Goal: Ask a question: Seek information or help from site administrators or community

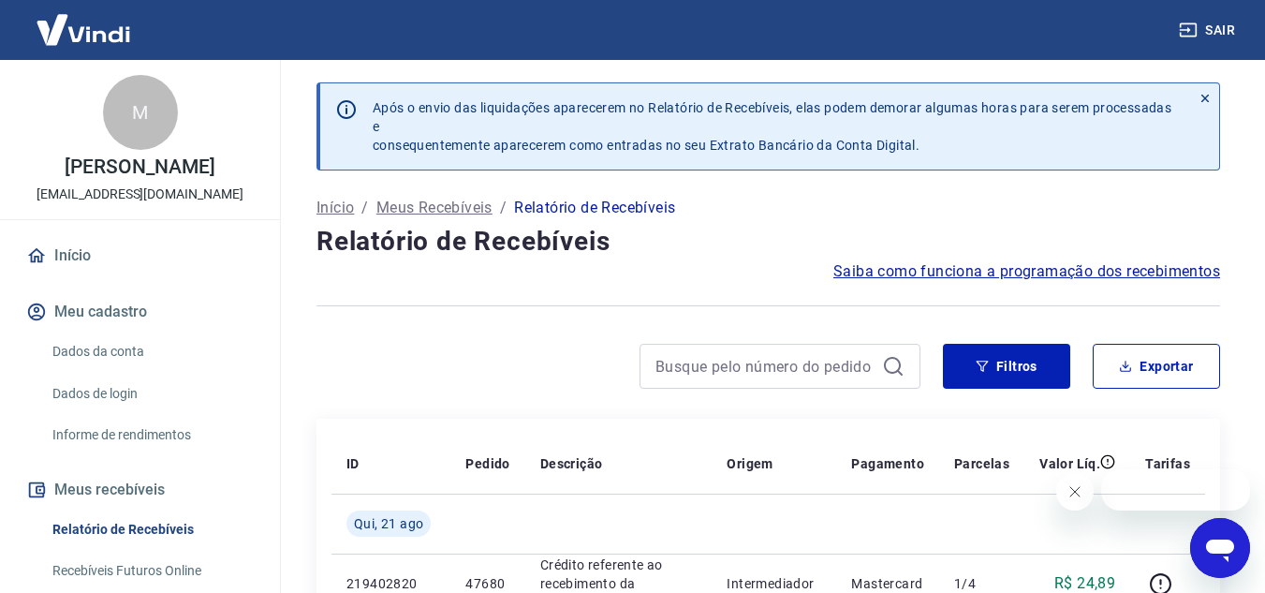
click at [1214, 548] on icon "Abrir janela de mensagens" at bounding box center [1220, 550] width 28 height 22
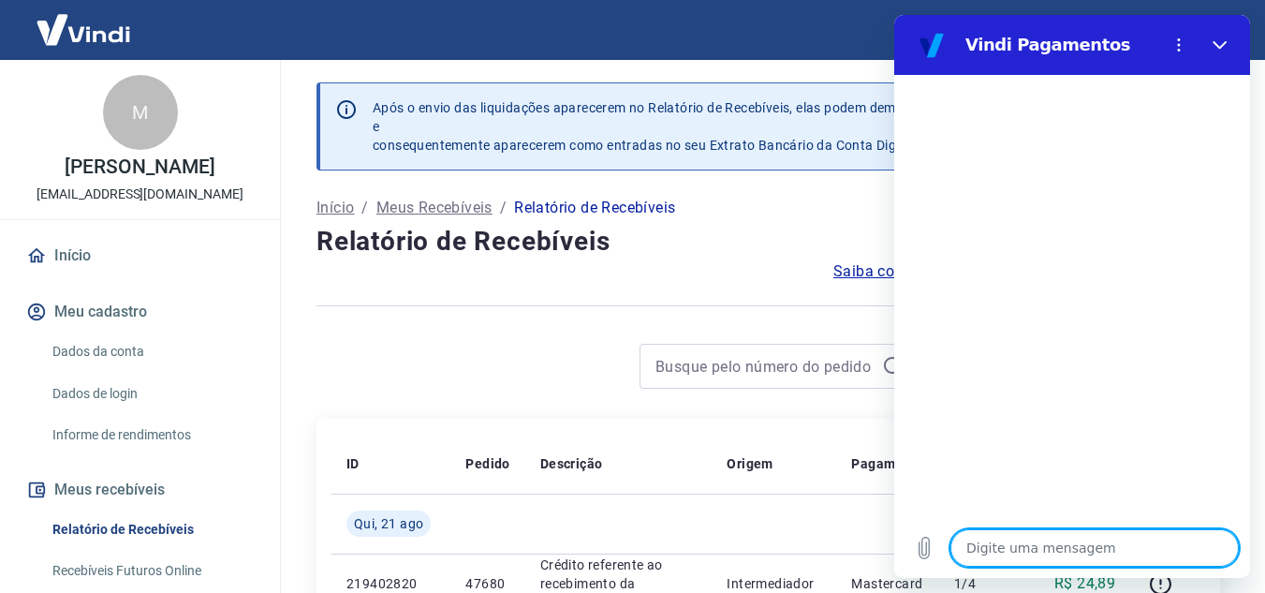
type textarea "B"
type textarea "x"
type textarea "Bo"
type textarea "x"
type textarea "Bom"
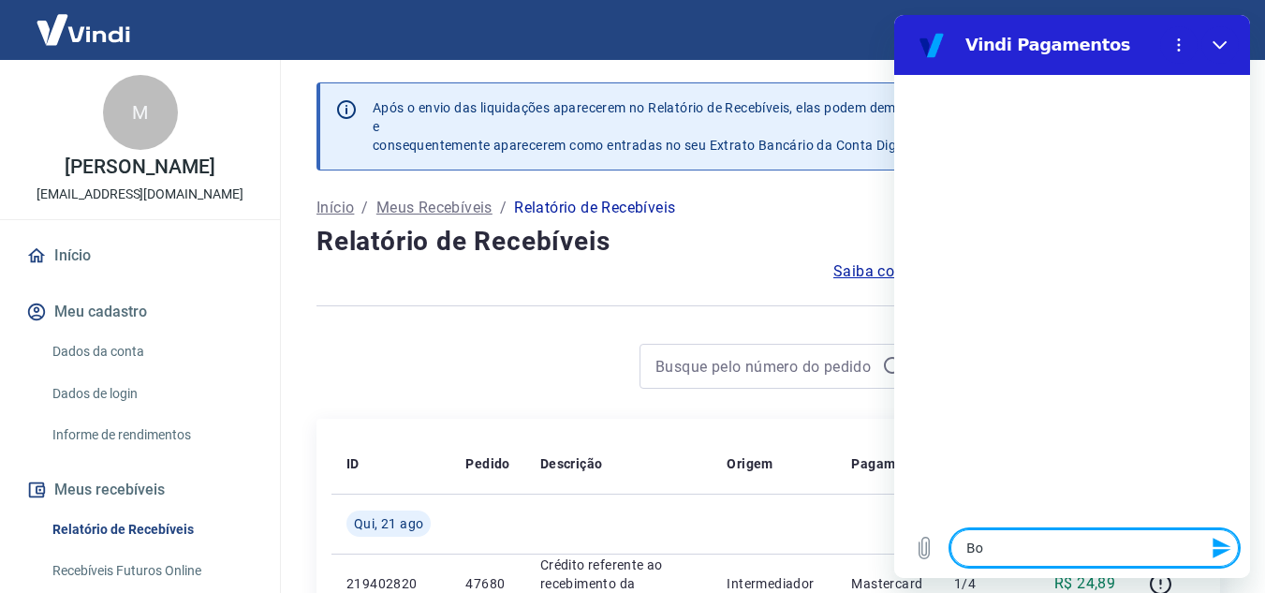
type textarea "x"
type textarea "Bom"
type textarea "x"
type textarea "Bom d"
type textarea "x"
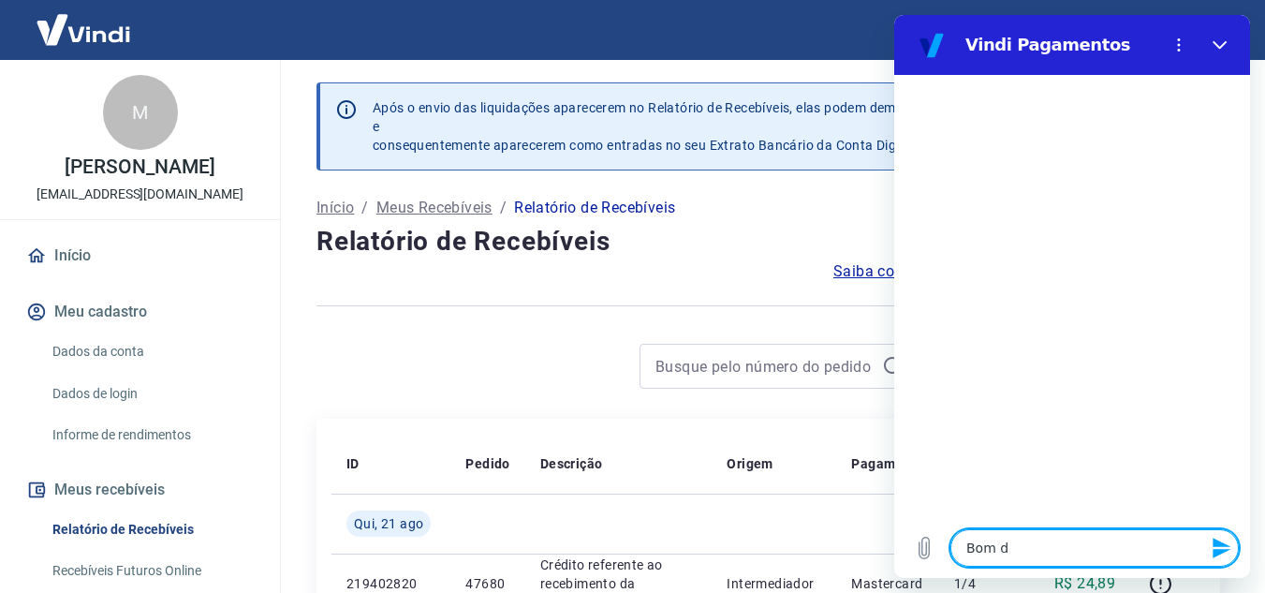
type textarea "Bom di"
type textarea "x"
type textarea "Bom dia"
type textarea "x"
type textarea "Bom dia"
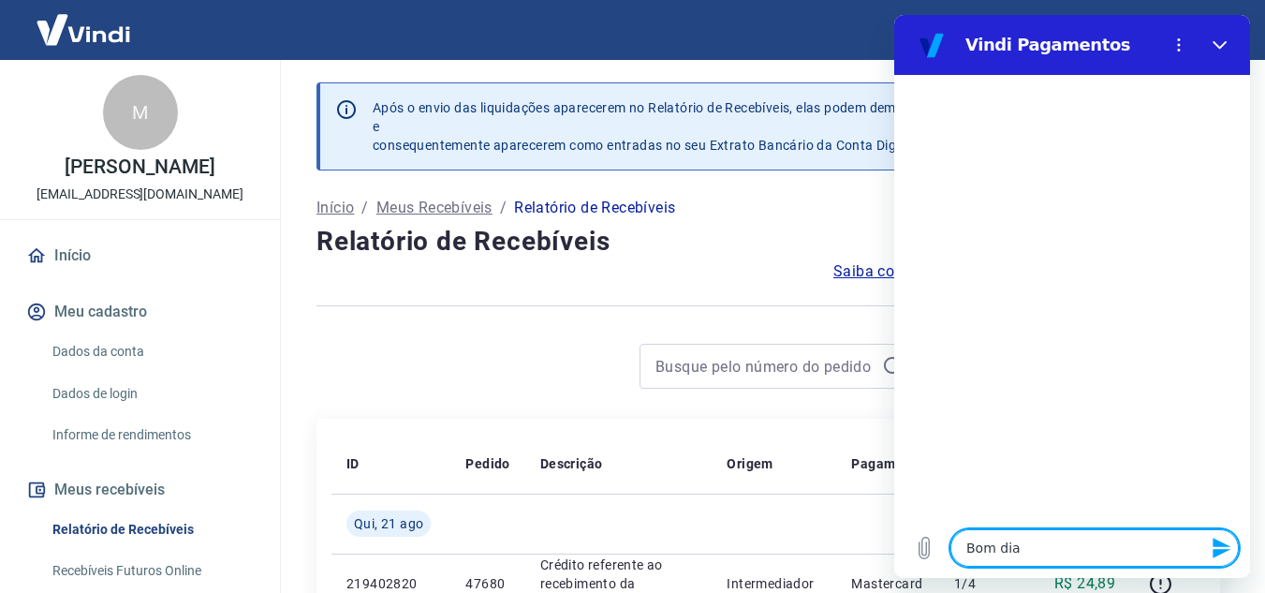
type textarea "x"
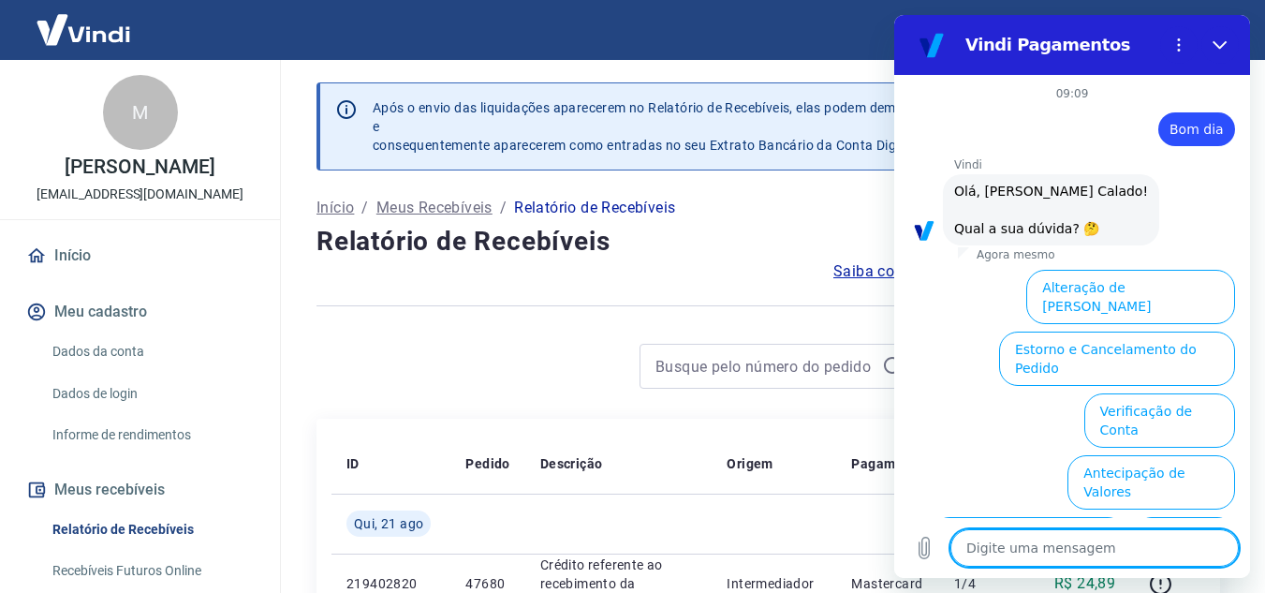
scroll to position [137, 0]
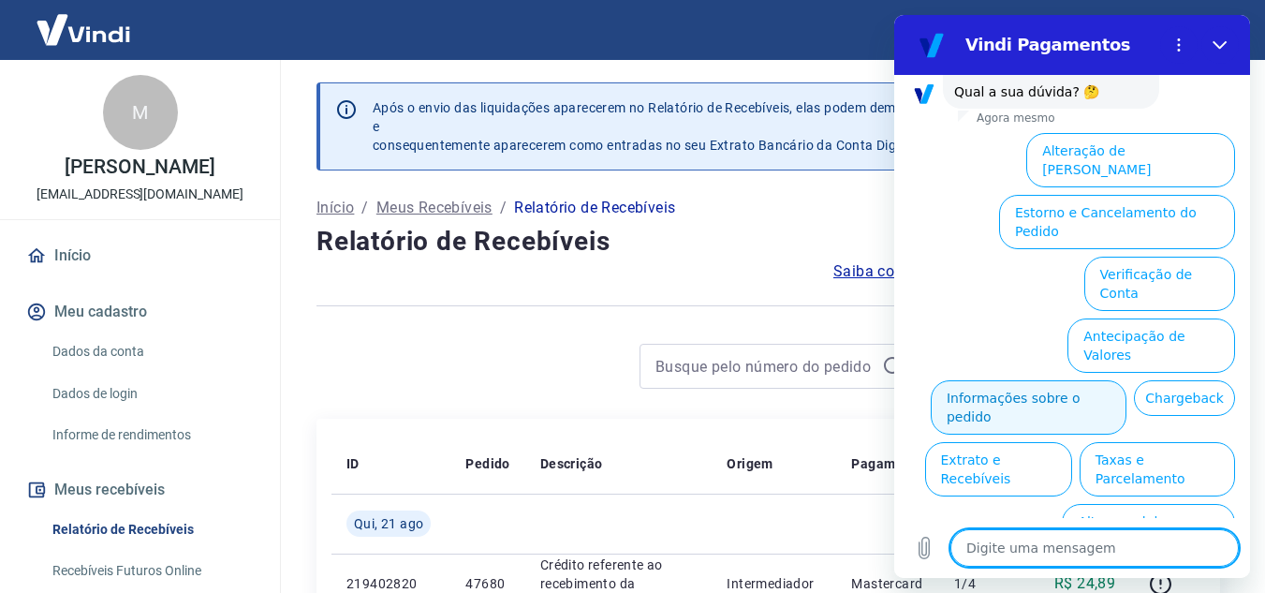
click at [1118, 380] on button "Informações sobre o pedido" at bounding box center [1029, 407] width 196 height 54
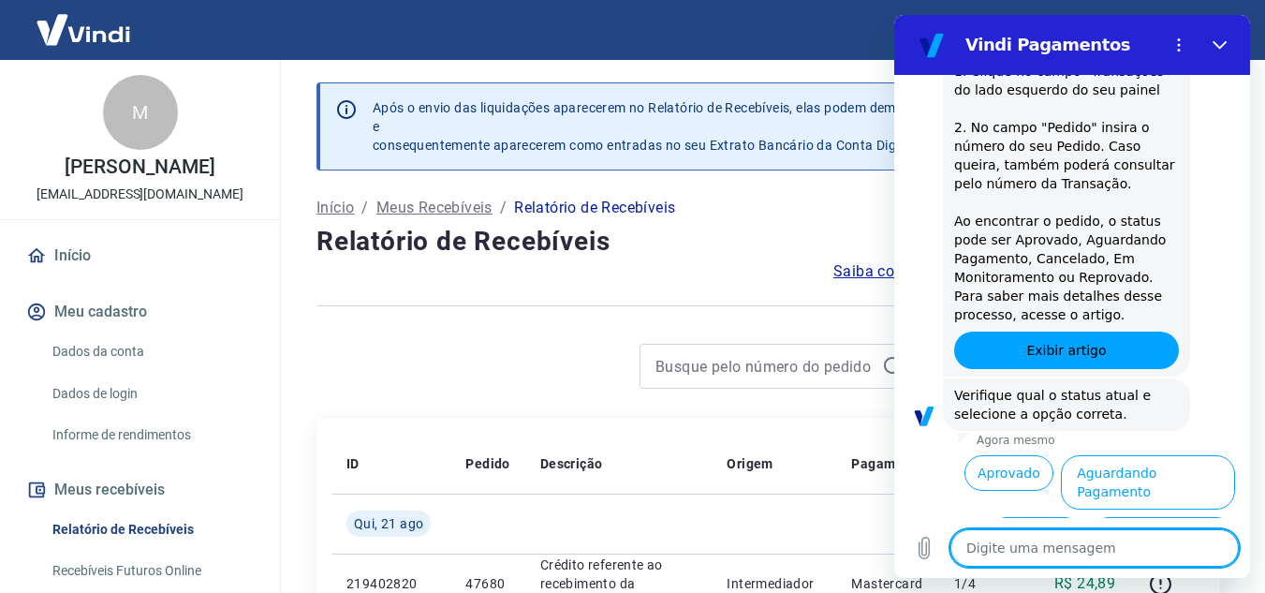
scroll to position [459, 0]
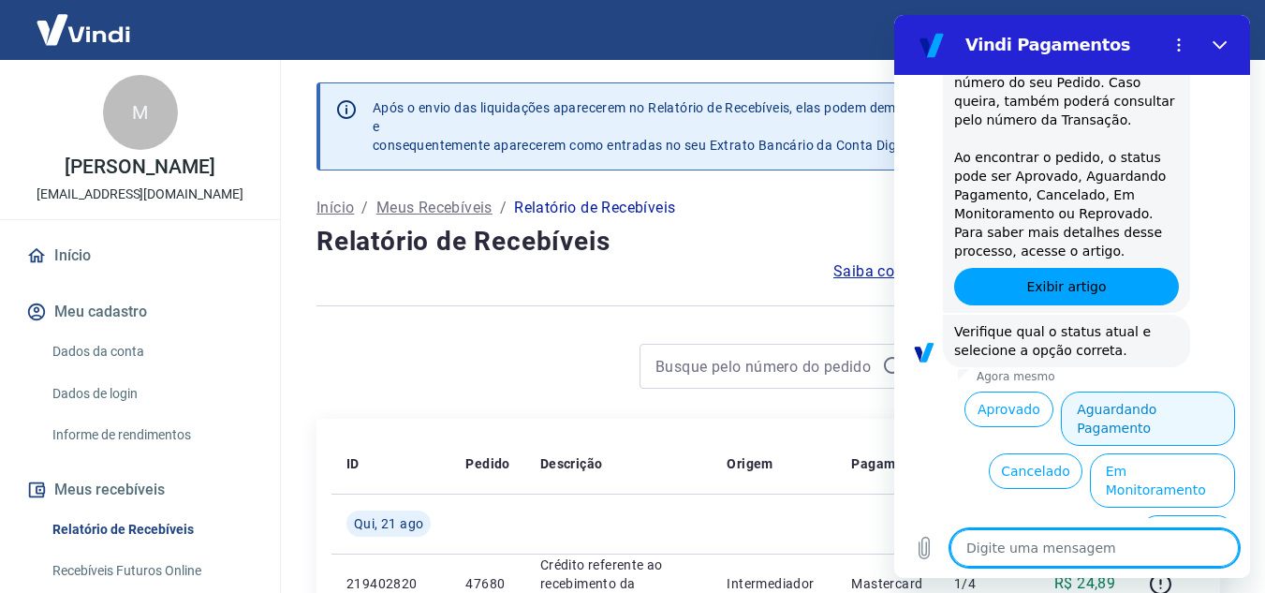
click at [1124, 406] on button "Aguardando Pagamento" at bounding box center [1148, 418] width 174 height 54
click at [1124, 367] on div "Vindi diz: Verifique qual o status atual e selecione a opção correta." at bounding box center [1066, 341] width 247 height 52
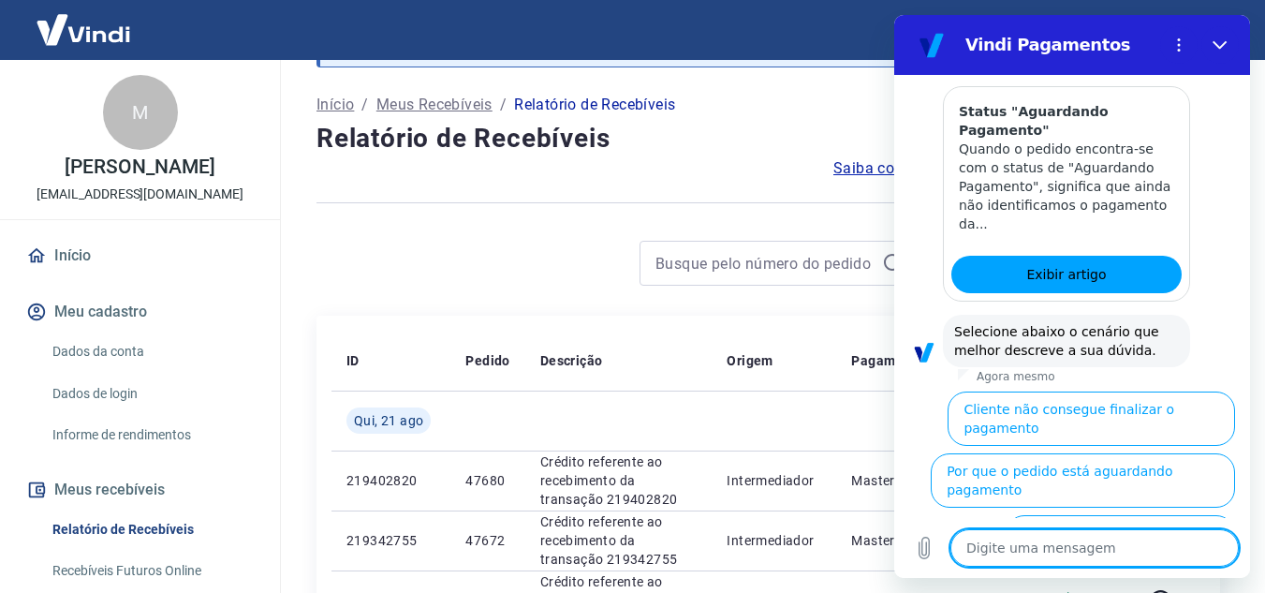
scroll to position [142, 0]
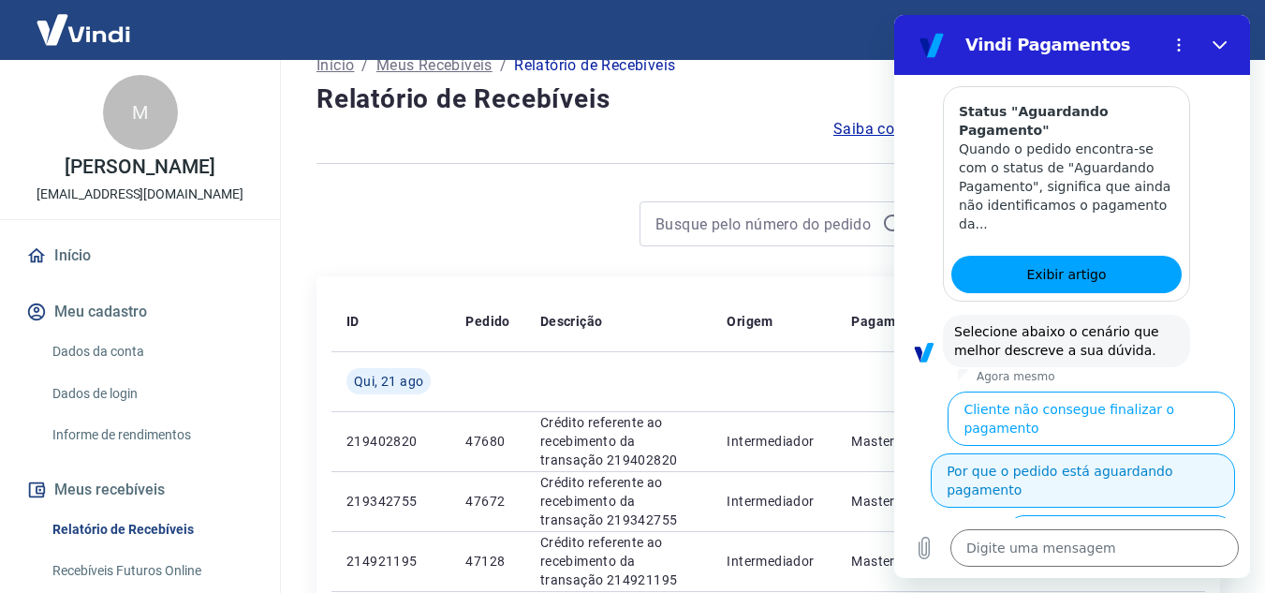
click at [1153, 453] on button "Por que o pedido está aguardando pagamento" at bounding box center [1083, 480] width 304 height 54
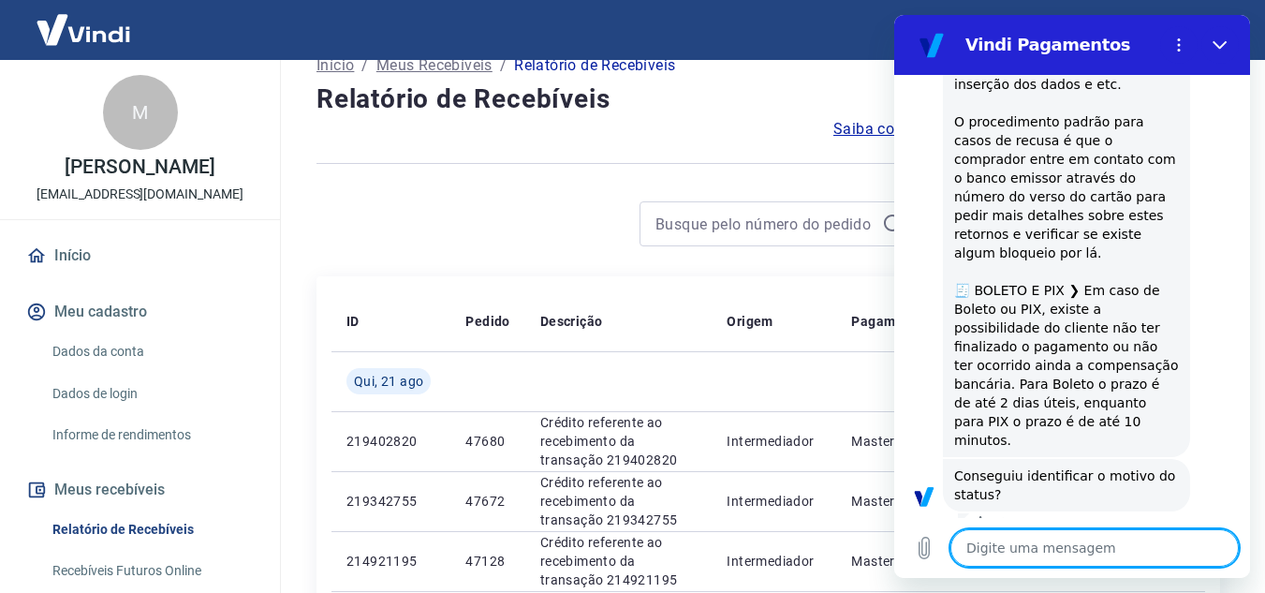
scroll to position [1719, 0]
click at [1192, 534] on button "Não" at bounding box center [1206, 552] width 57 height 36
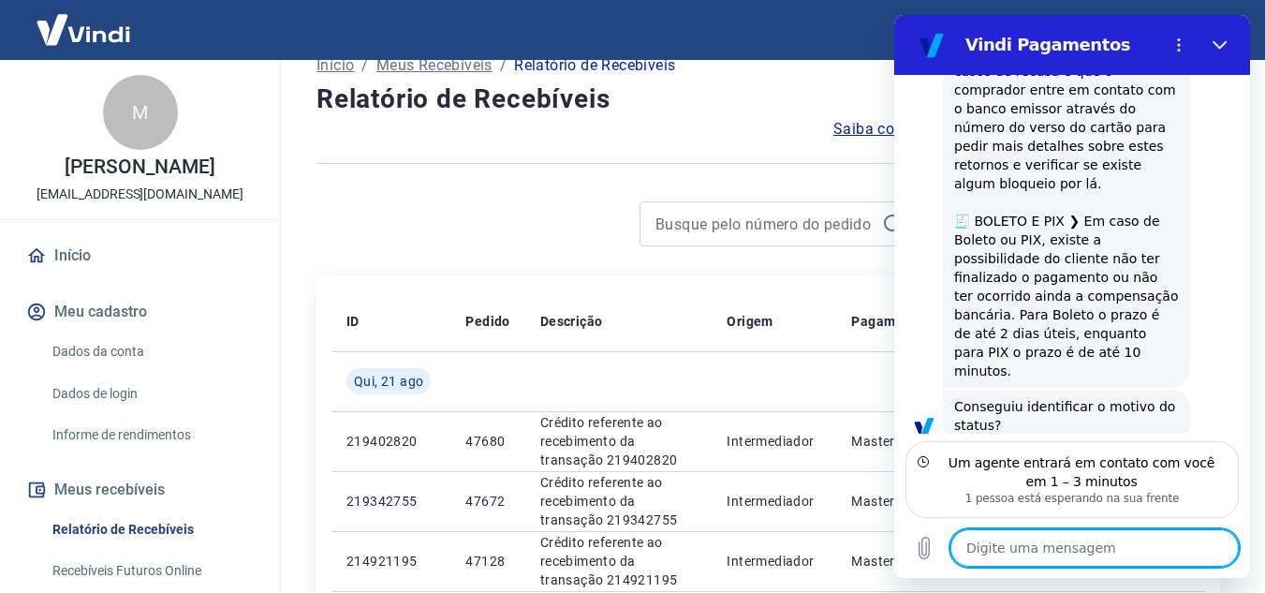
scroll to position [1871, 0]
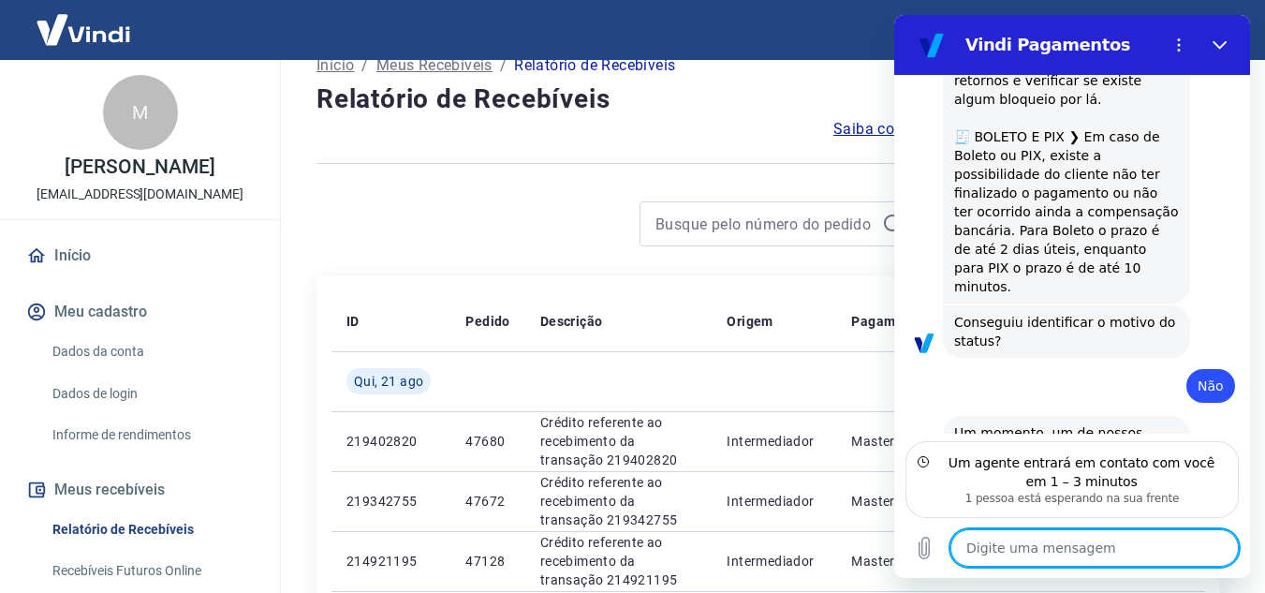
click at [1094, 537] on textarea at bounding box center [1095, 547] width 288 height 37
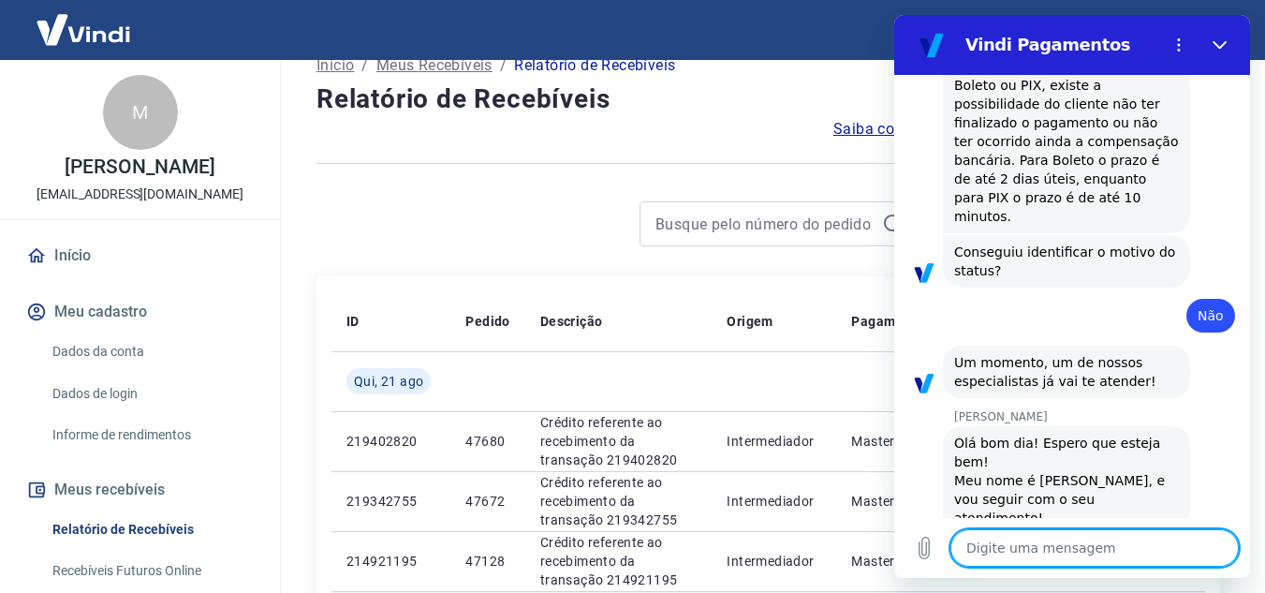
scroll to position [1942, 0]
type textarea "x"
click at [1040, 534] on textarea at bounding box center [1095, 547] width 288 height 37
type textarea "B"
type textarea "x"
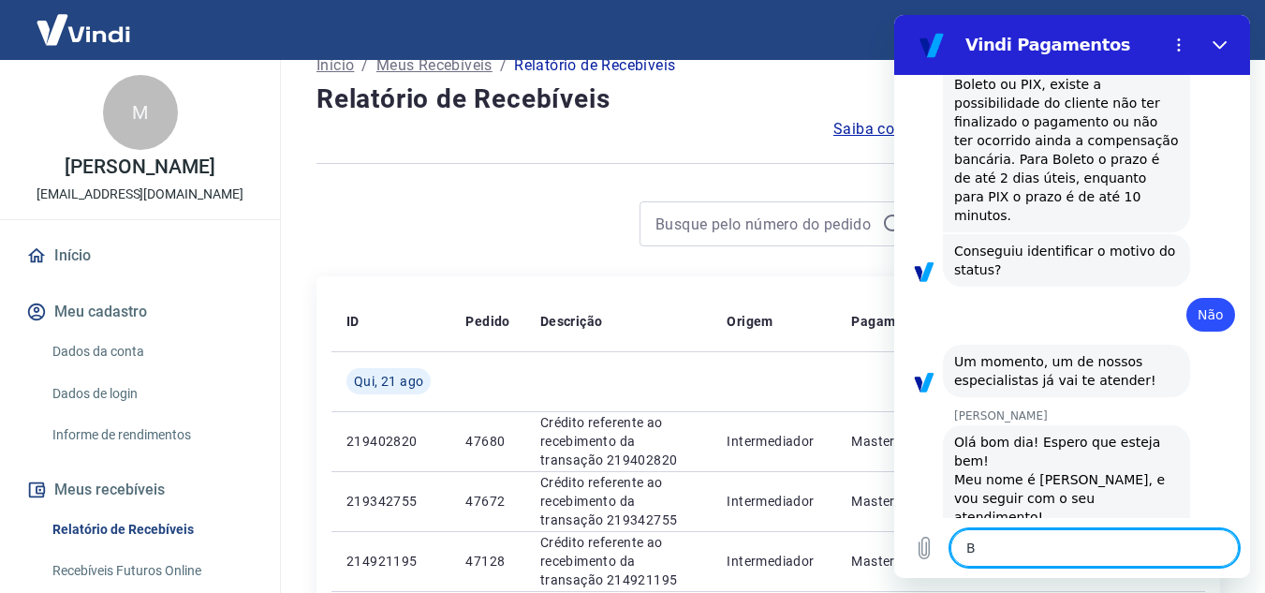
type textarea "Bo"
type textarea "x"
type textarea "Bom"
type textarea "x"
type textarea "Bom"
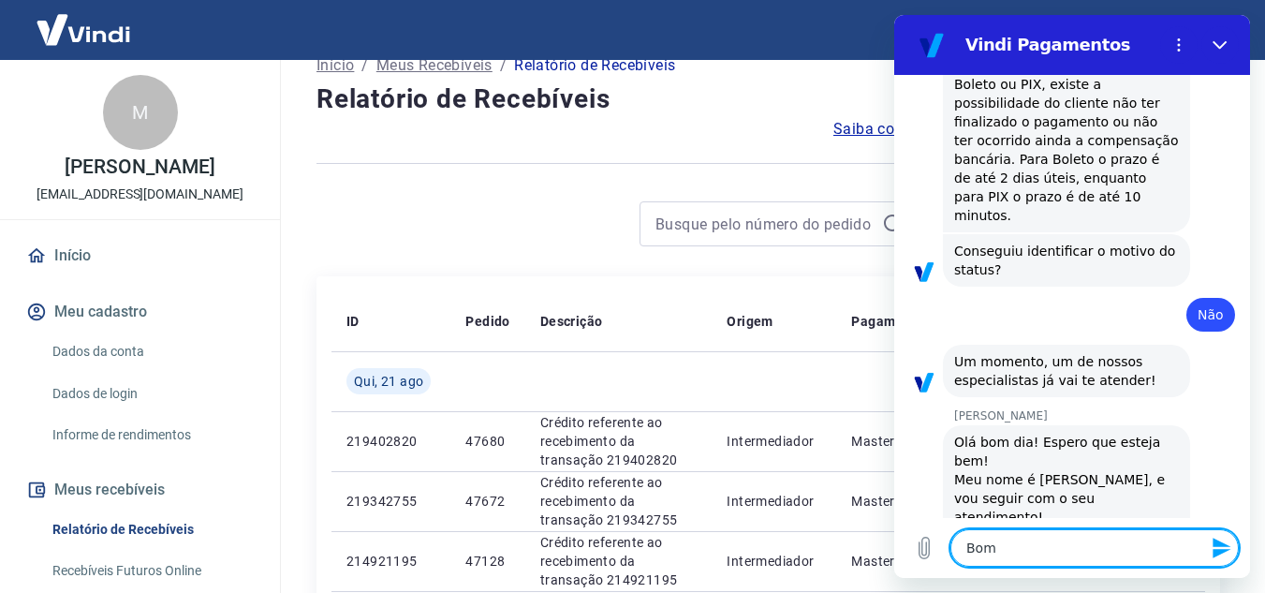
type textarea "x"
type textarea "Bom d"
type textarea "x"
type textarea "Bom di"
type textarea "x"
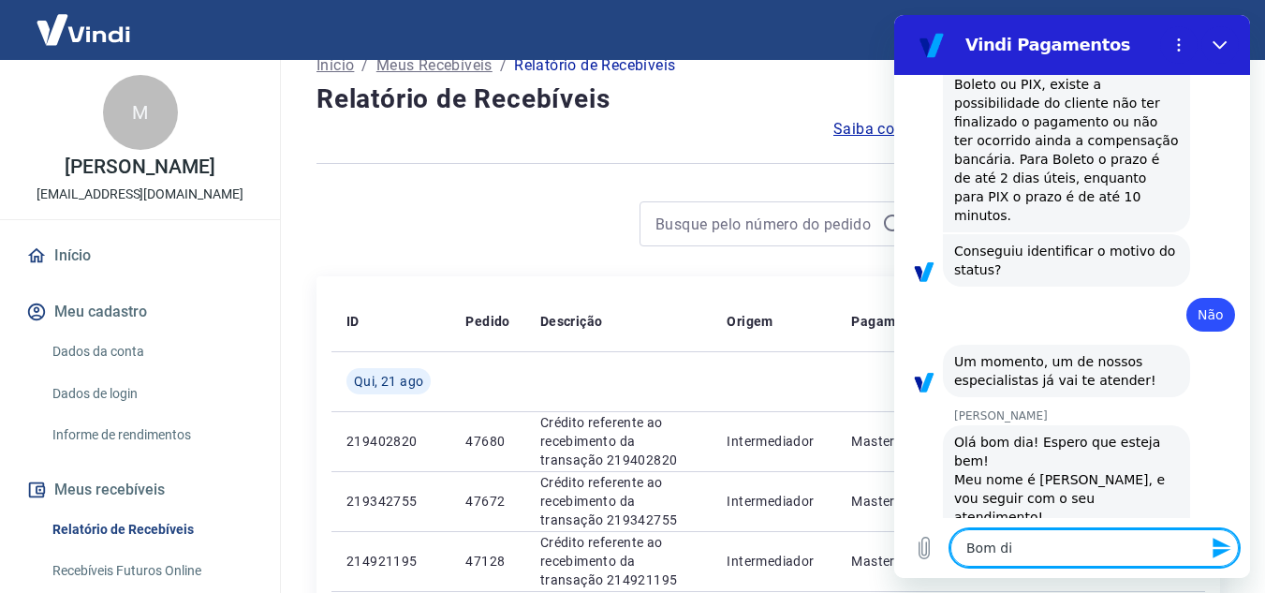
type textarea "Bom dia"
type textarea "x"
type textarea "Bom dia"
type textarea "x"
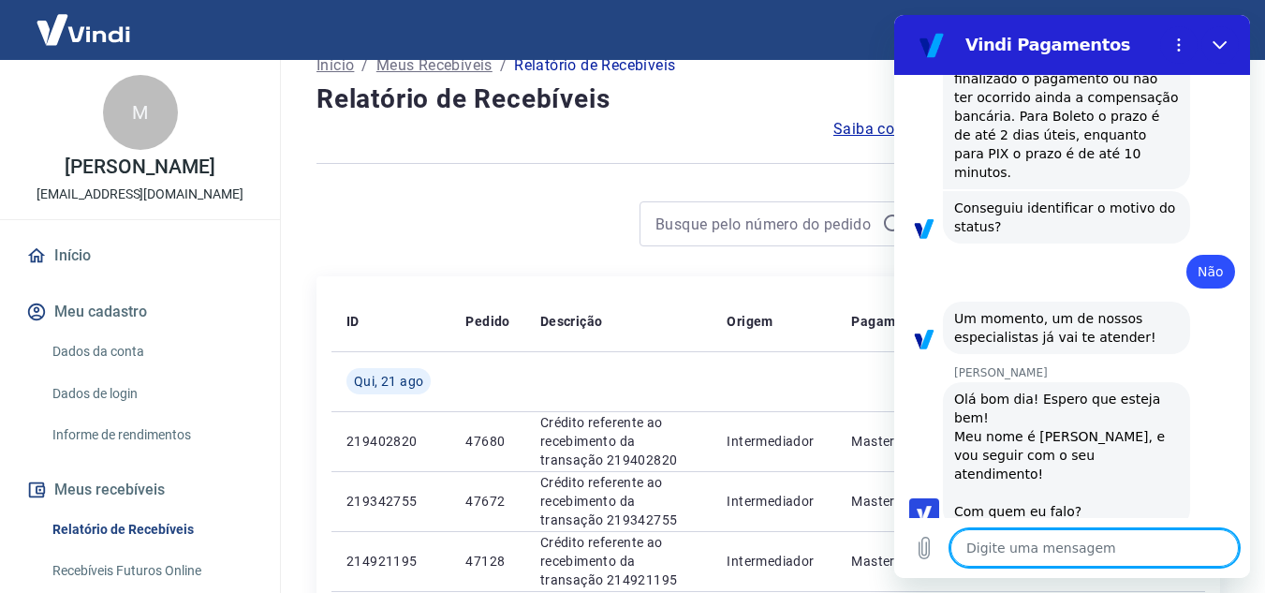
type textarea "x"
type textarea "M"
type textarea "x"
type textarea "Ma"
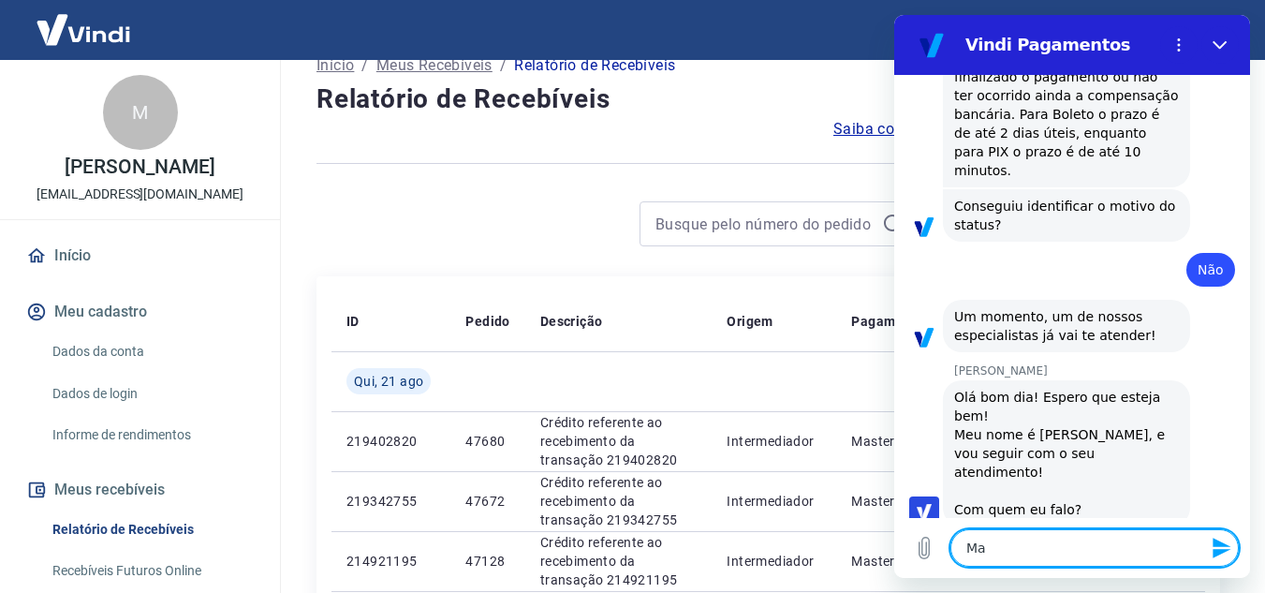
type textarea "x"
type textarea "Mar"
type textarea "x"
type textarea "Mari"
type textarea "x"
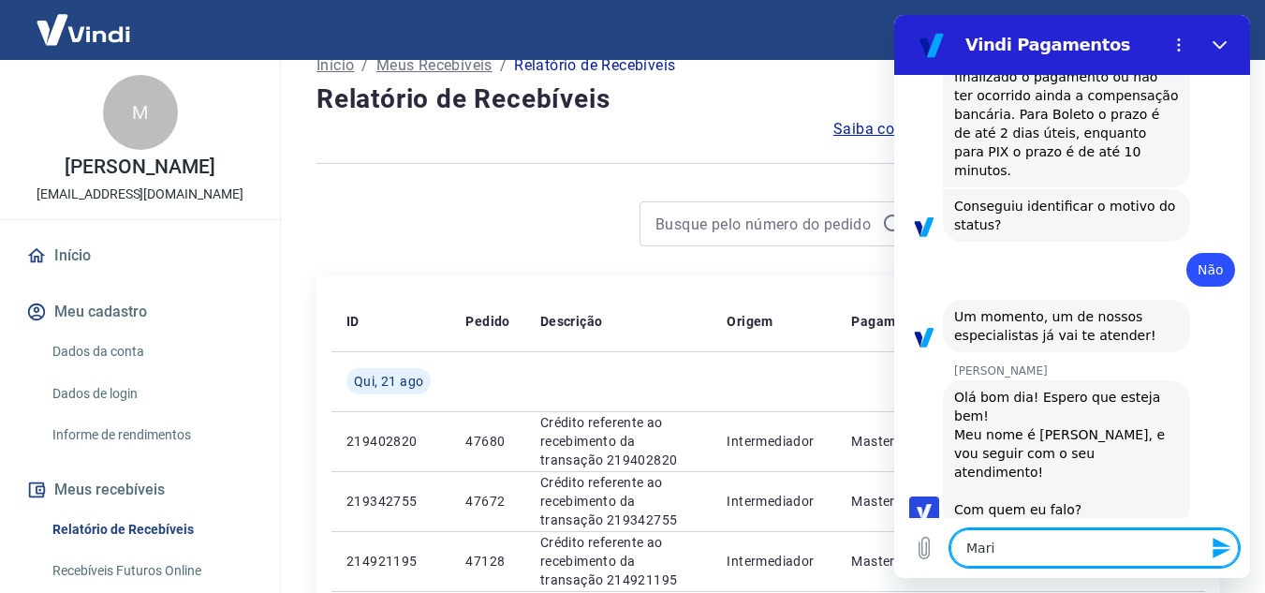
type textarea "[PERSON_NAME]"
type textarea "x"
type textarea "[PERSON_NAME]"
type textarea "x"
type textarea "[PERSON_NAME]"
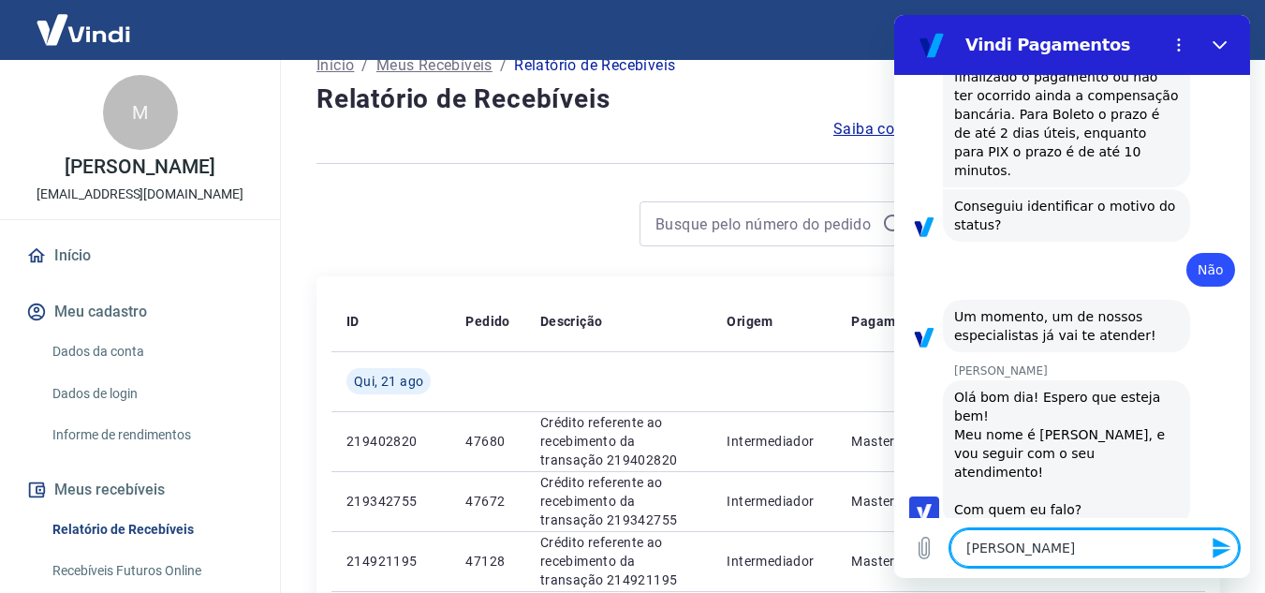
type textarea "x"
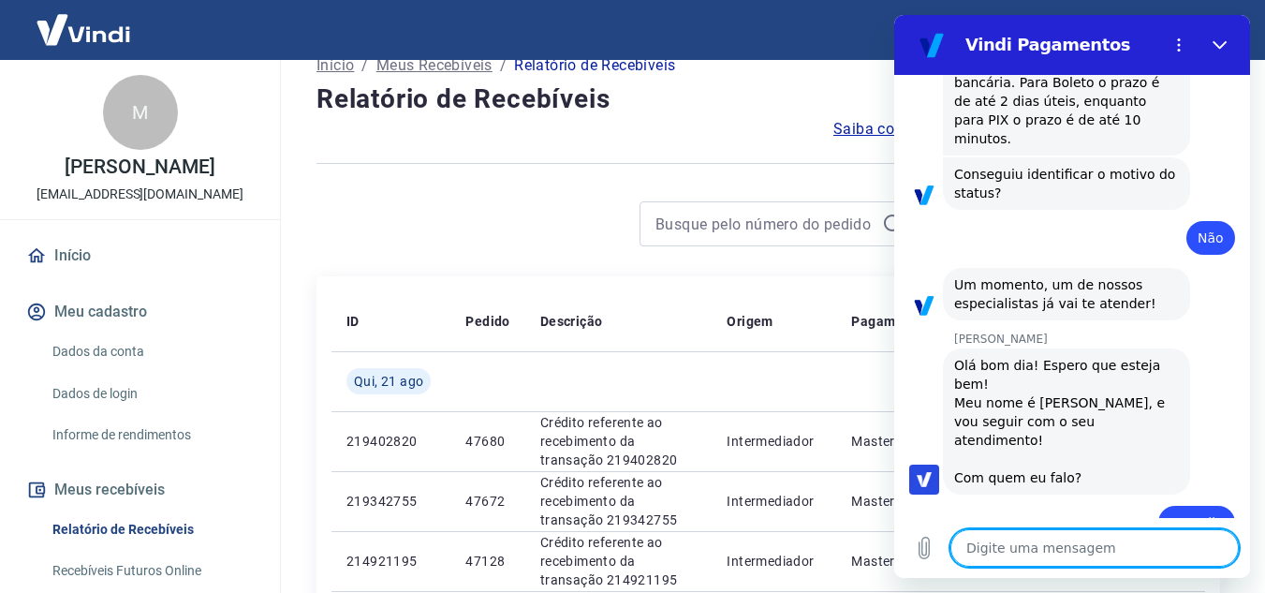
scroll to position [2023, 0]
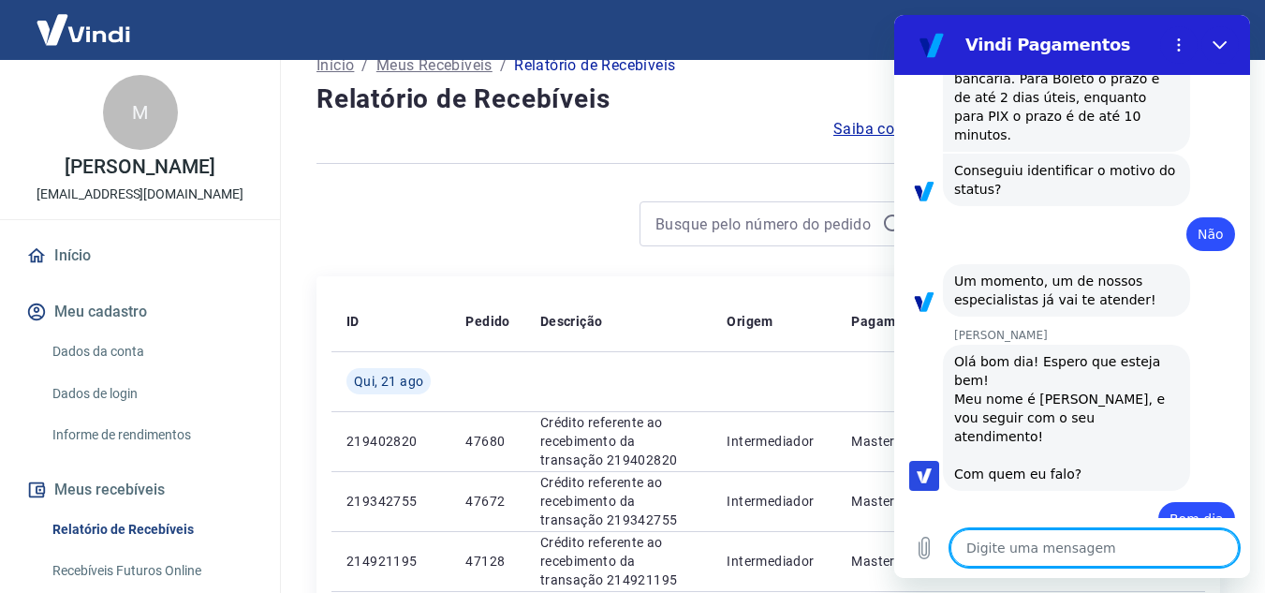
type textarea "x"
type textarea "e"
type textarea "x"
type textarea "es"
type textarea "x"
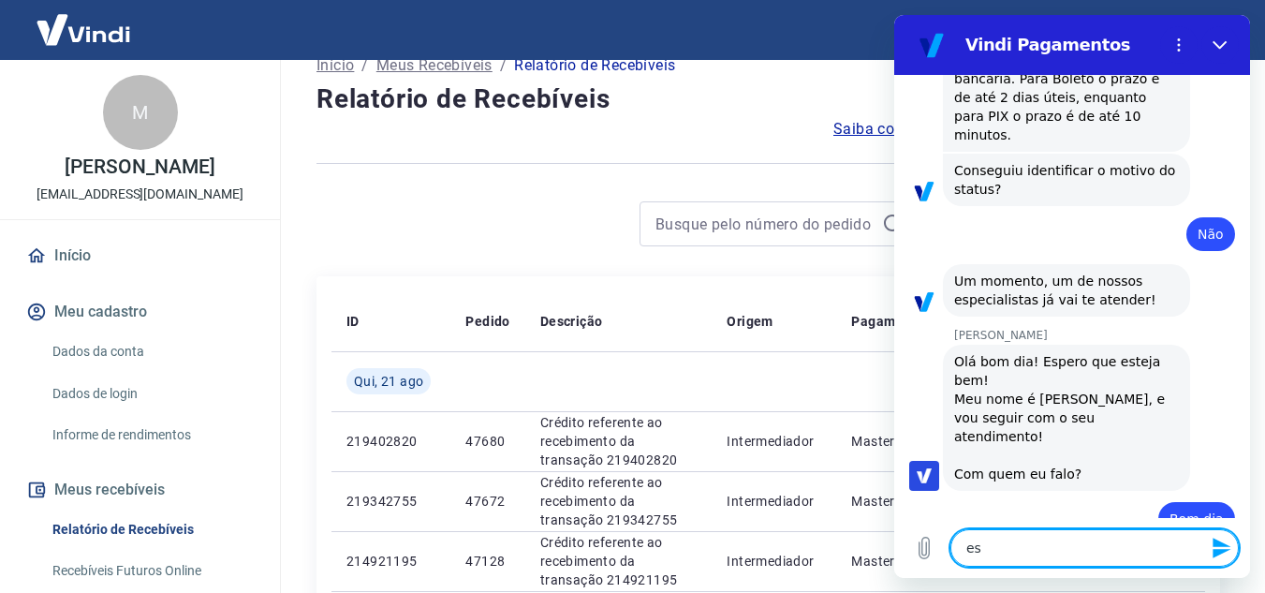
type textarea "est"
type textarea "x"
type textarea "esto"
type textarea "x"
type textarea "estou"
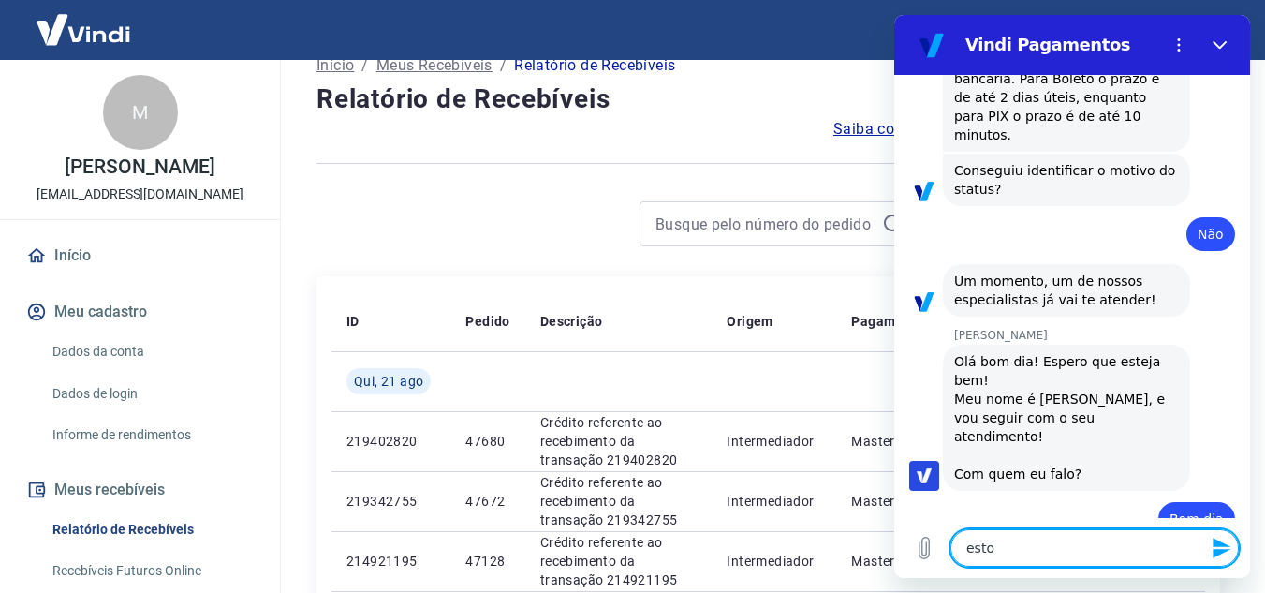
type textarea "x"
type textarea "estou"
type textarea "x"
type textarea "estou"
type textarea "x"
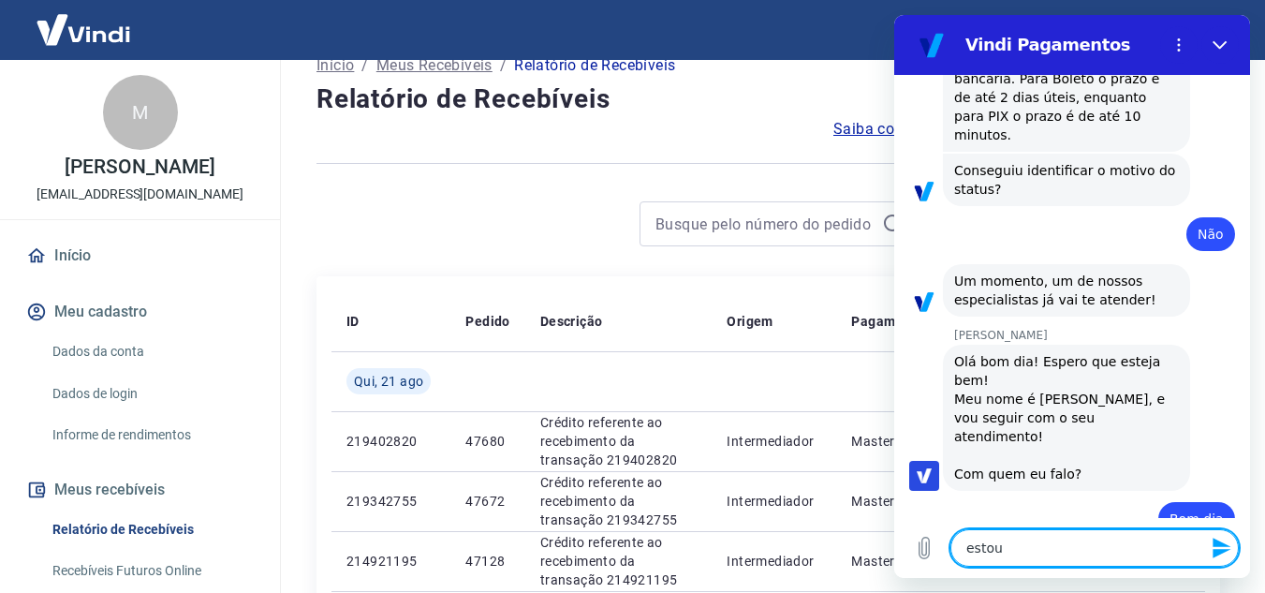
type textarea "esto"
type textarea "x"
type textarea "est"
type textarea "x"
type textarea "es"
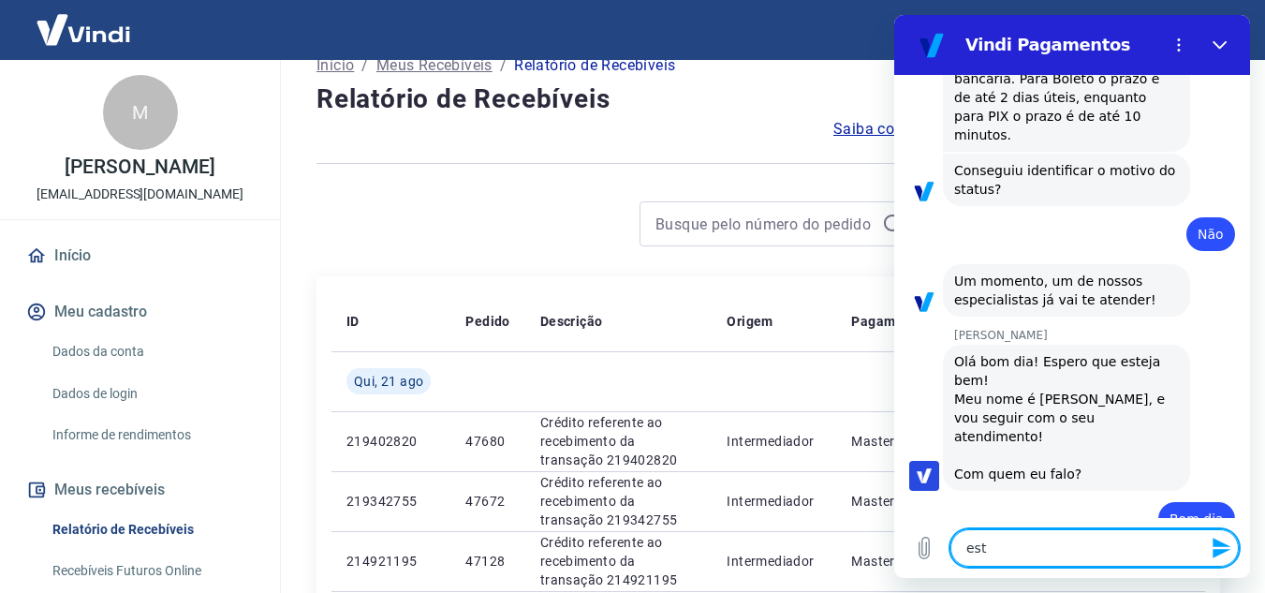
type textarea "x"
type textarea "e"
type textarea "x"
type textarea "E"
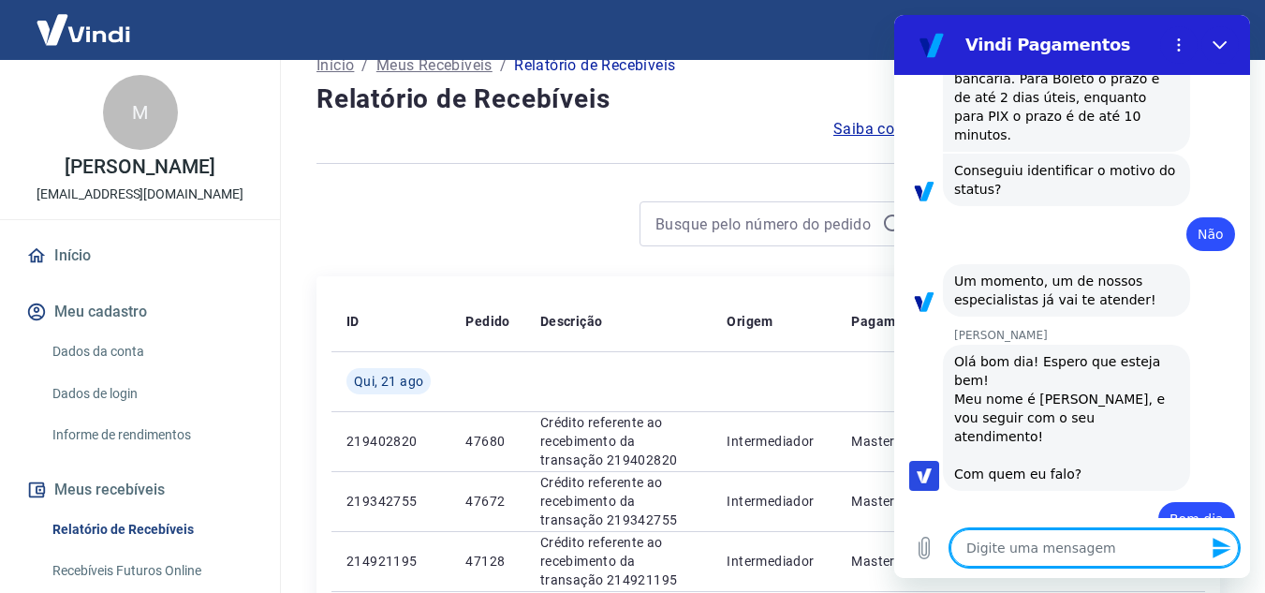
type textarea "x"
type textarea "Es"
type textarea "x"
type textarea "Est"
type textarea "x"
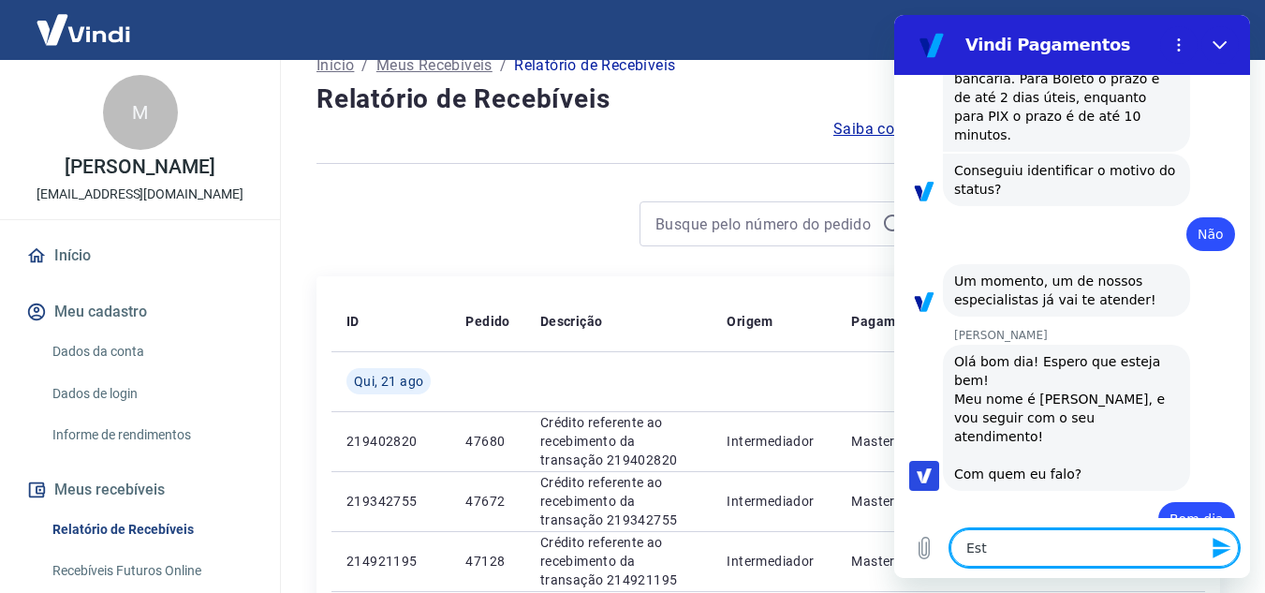
type textarea "Esto"
type textarea "x"
type textarea "Estou"
type textarea "x"
type textarea "Estou"
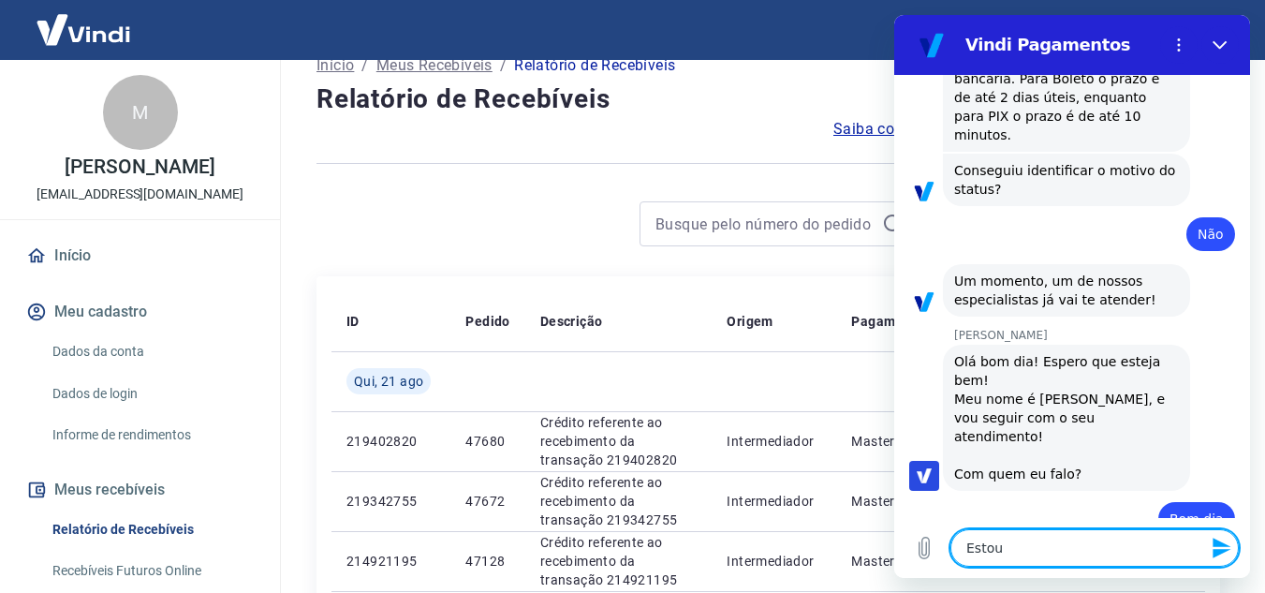
type textarea "x"
type textarea "Estou c"
type textarea "x"
type textarea "Estou co"
type textarea "x"
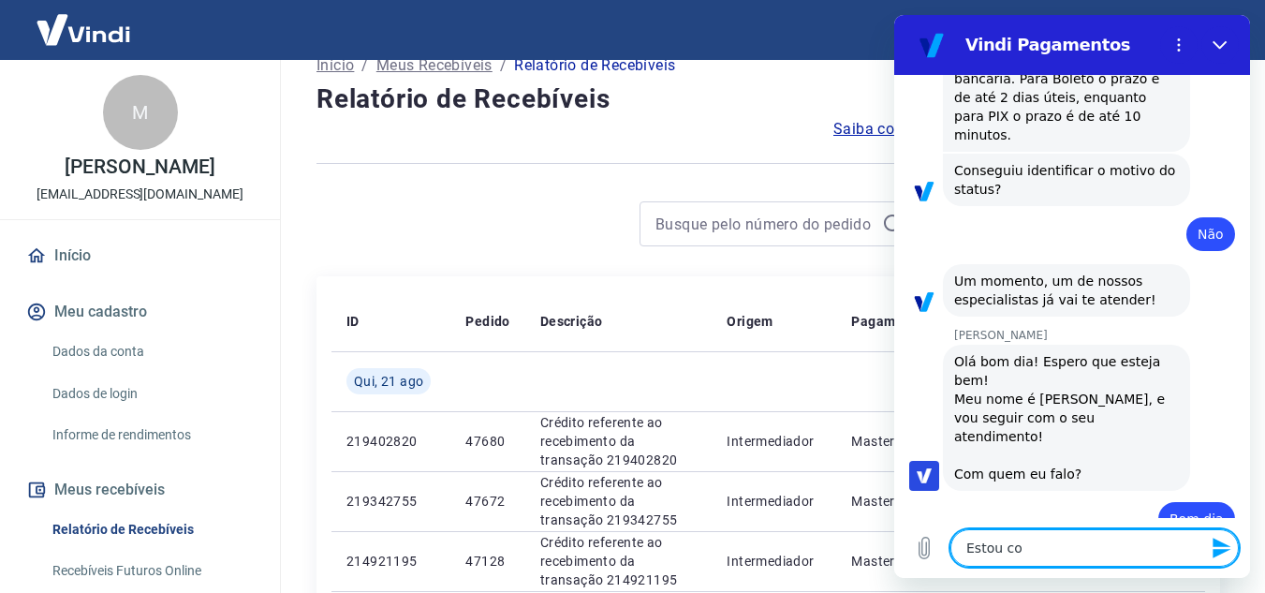
type textarea "Estou com"
type textarea "x"
type textarea "Estou com"
type textarea "x"
type textarea "Estou com d"
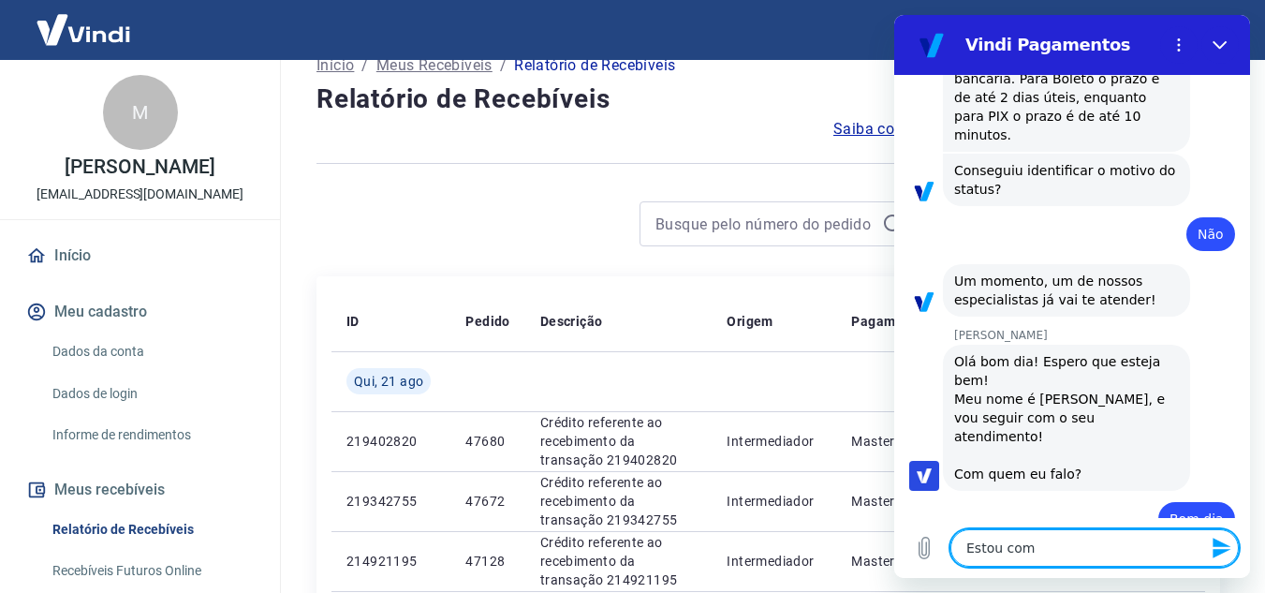
type textarea "x"
type textarea "Estou com do"
type textarea "x"
type textarea "Estou com doi"
type textarea "x"
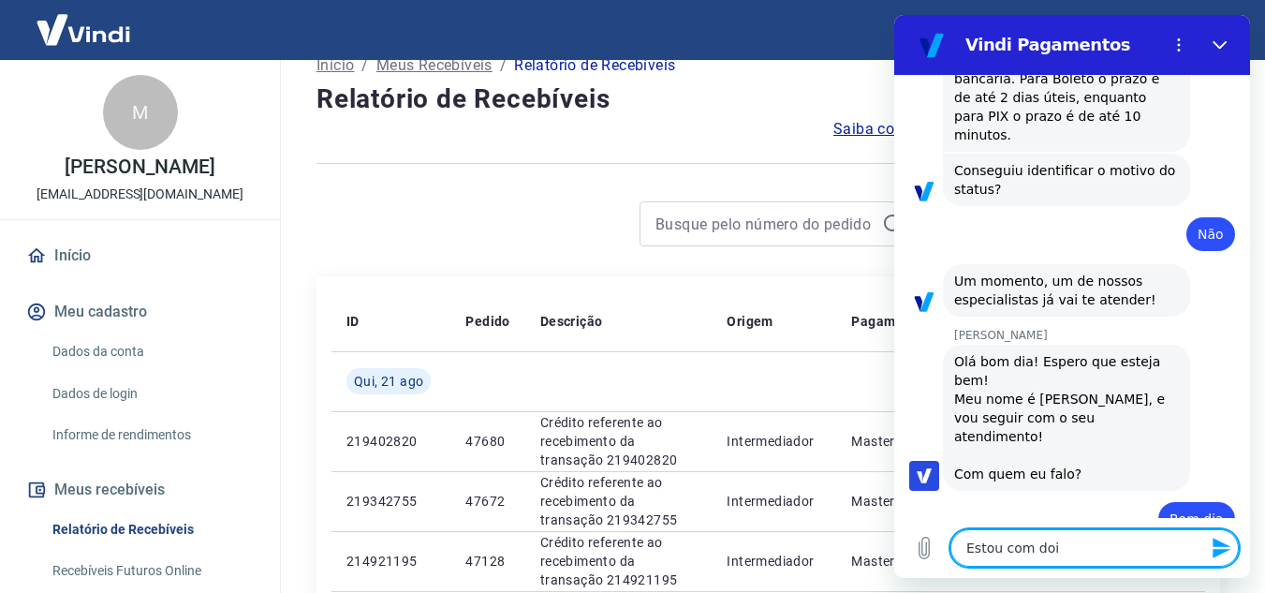
type textarea "Estou com dois"
type textarea "x"
type textarea "Estou com dois"
type textarea "x"
type textarea "Estou com dois p"
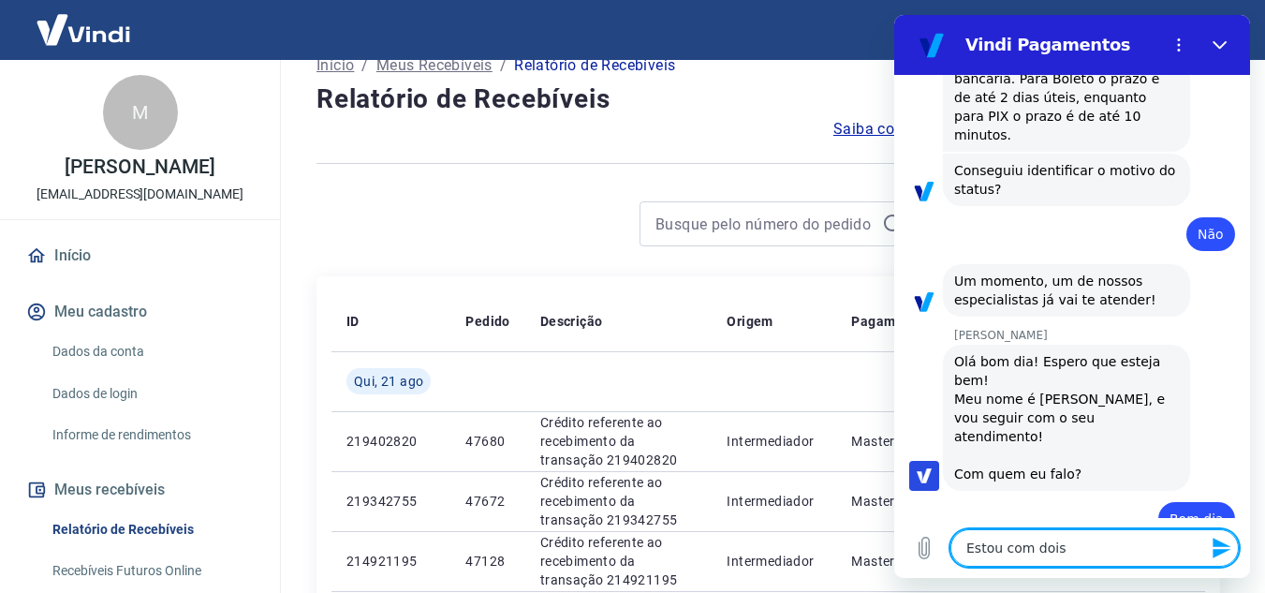
type textarea "x"
type textarea "Estou com dois pe"
type textarea "x"
type textarea "Estou com dois ped"
type textarea "x"
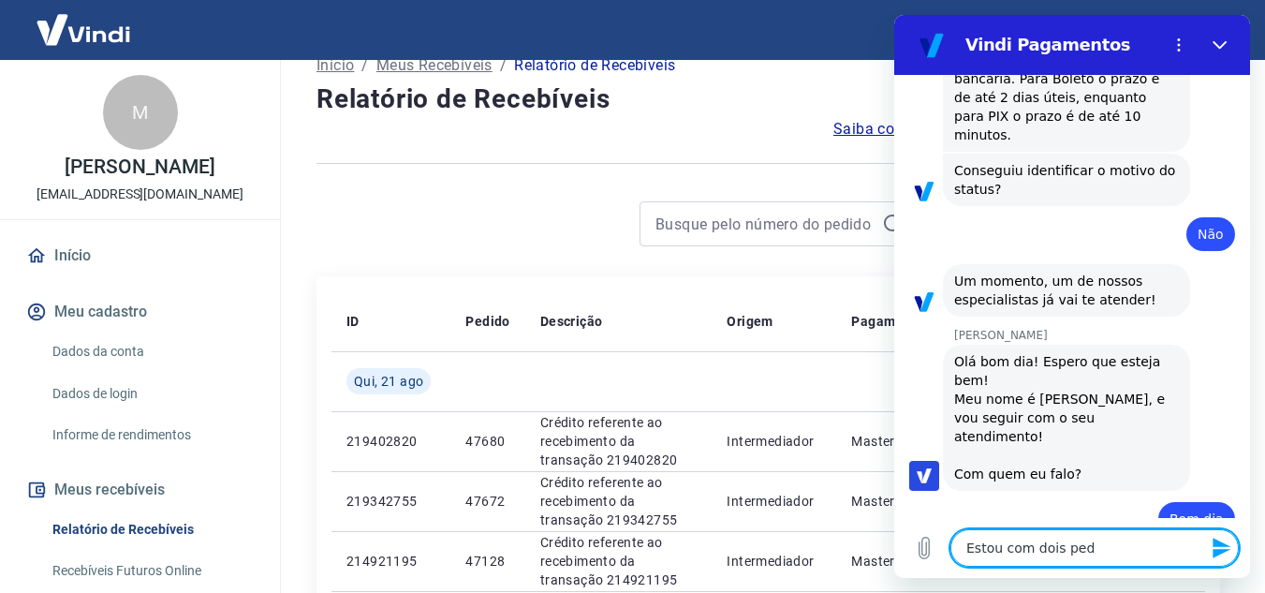
type textarea "Estou com dois pedi"
type textarea "x"
type textarea "Estou com dois pedid"
type textarea "x"
type textarea "Estou com dois pedido"
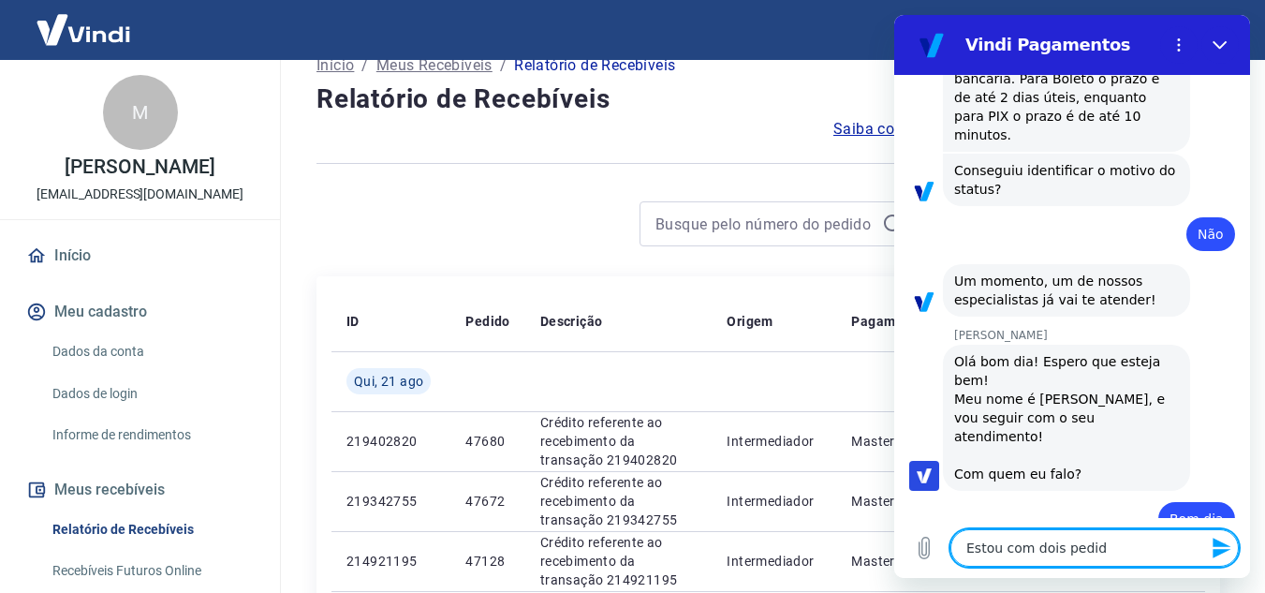
type textarea "x"
type textarea "Estou com dois pedidos"
type textarea "x"
type textarea "Estou com dois pedidos"
type textarea "x"
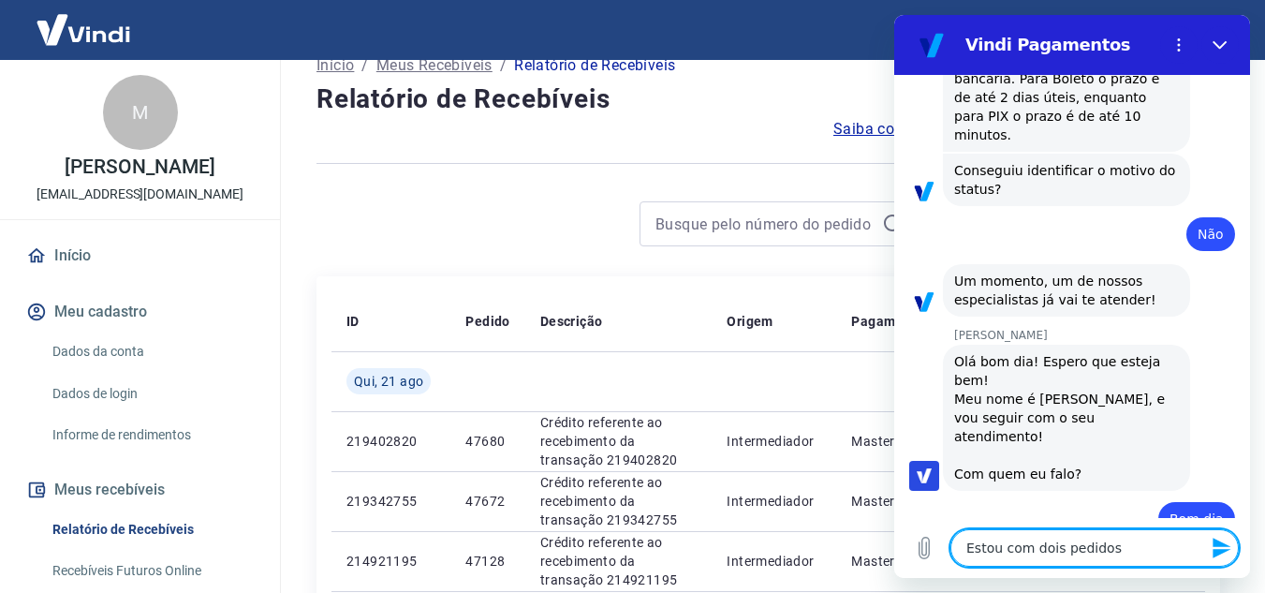
type textarea "Estou com dois pedidos q"
type textarea "x"
type textarea "Estou com dois pedidos qu"
type textarea "x"
type textarea "Estou com dois pedidos que"
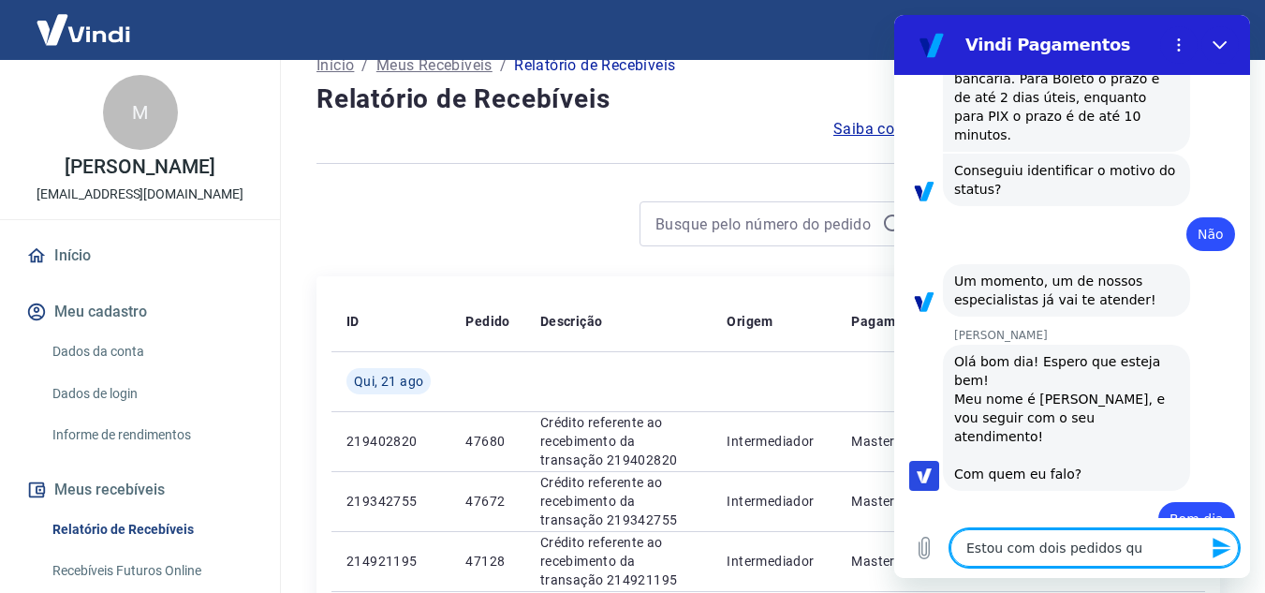
type textarea "x"
type textarea "Estou com dois pedidos que"
type textarea "x"
type textarea "Estou com dois pedidos que a"
type textarea "x"
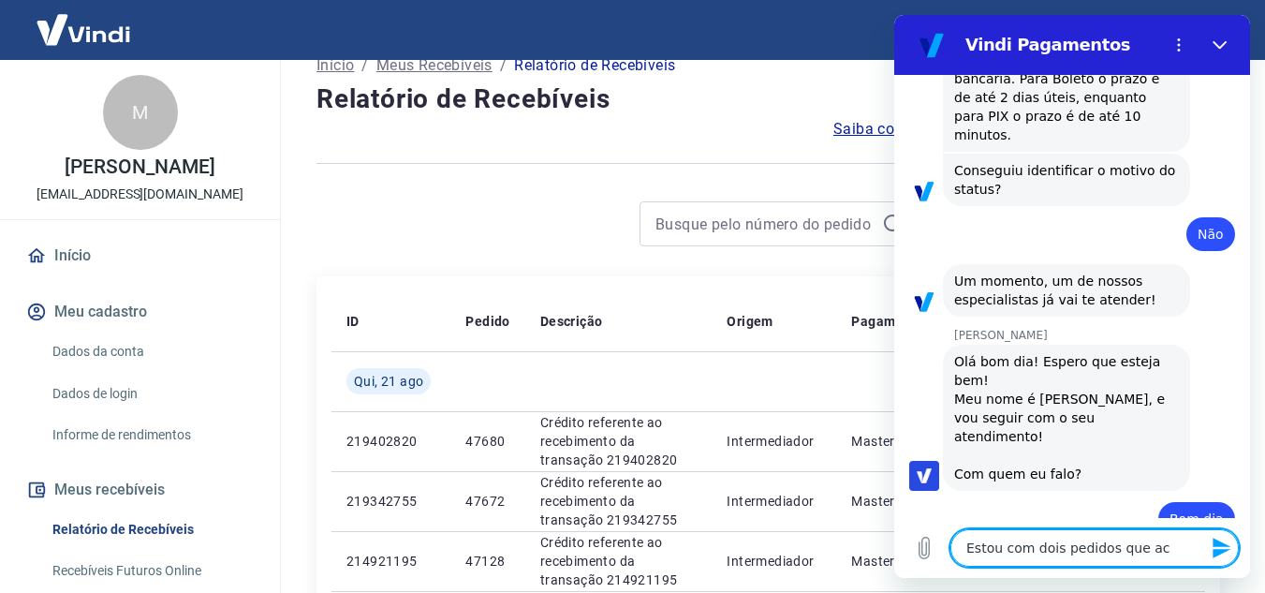
type textarea "Estou com dois pedidos que ac"
type textarea "x"
type textarea "Estou com dois pedidos que ac l"
type textarea "x"
type textarea "Estou com dois pedidos que ac li"
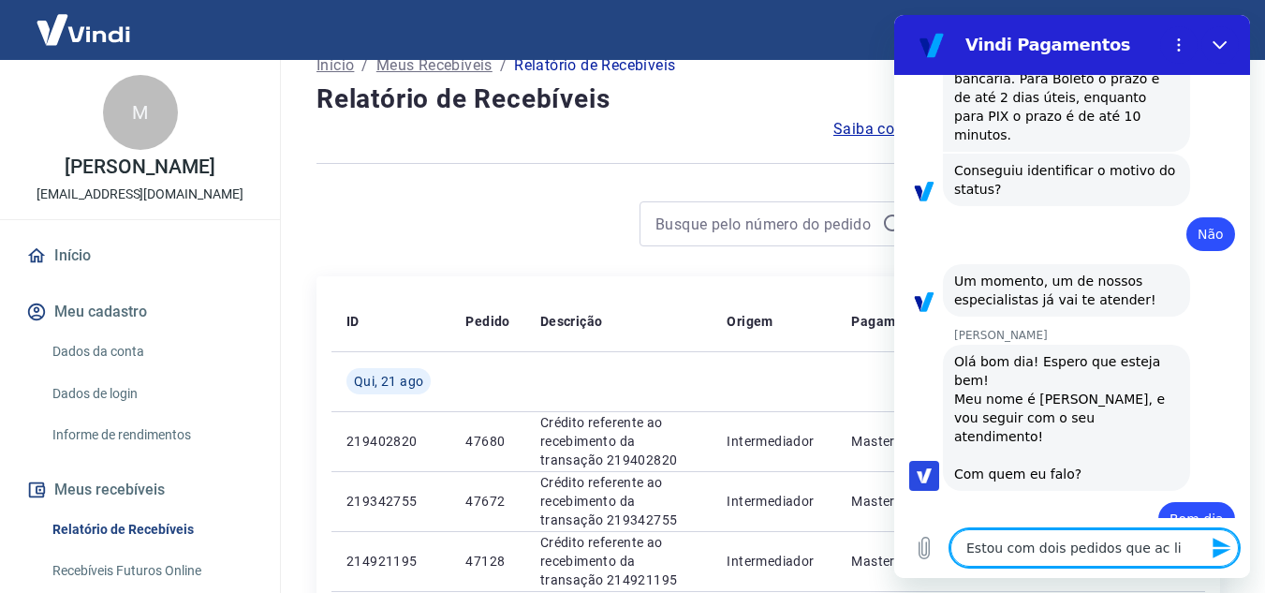
type textarea "x"
type textarea "Estou com dois pedidos que ac lie"
type textarea "x"
type textarea "Estou com dois pedidos que ac lien"
type textarea "x"
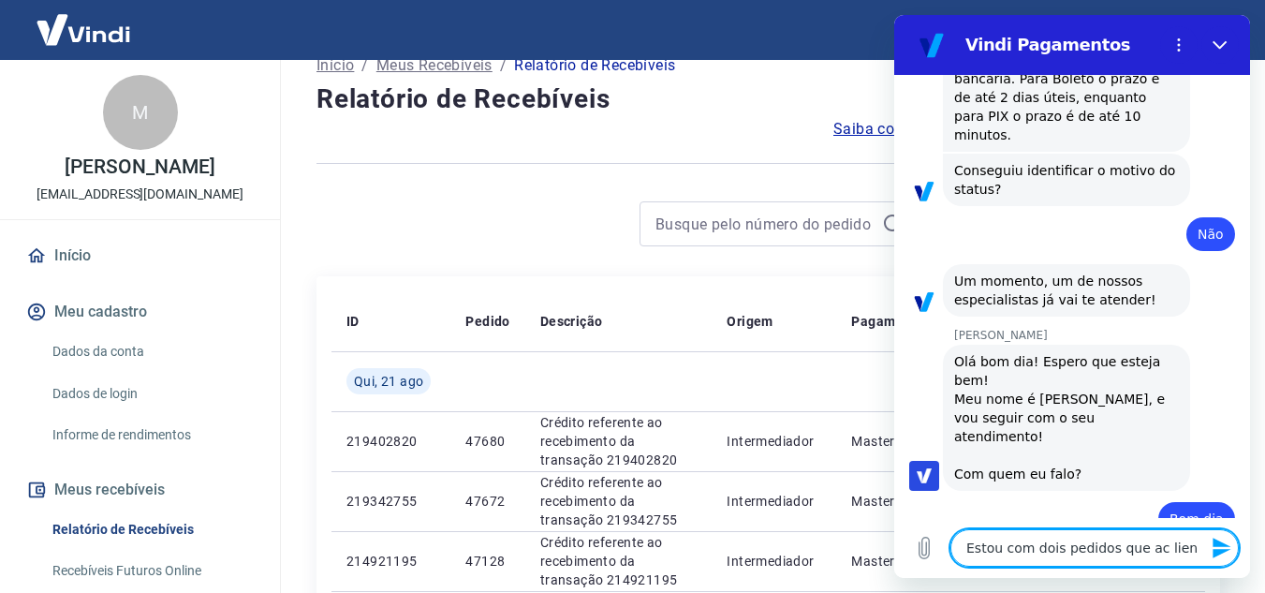
type textarea "Estou com dois pedidos que ac lient"
type textarea "x"
type textarea "Estou com dois pedidos que ac liente"
type textarea "x"
type textarea "Estou com dois pedidos que ac lient"
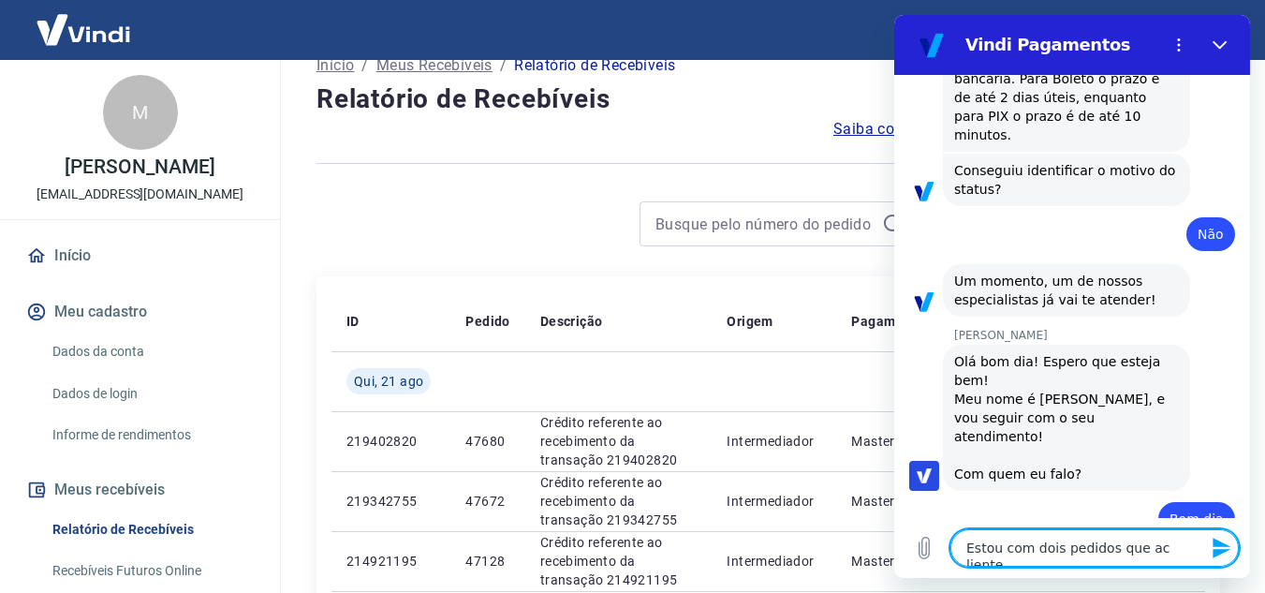
type textarea "x"
type textarea "Estou com dois pedidos que ac lien"
type textarea "x"
type textarea "Estou com dois pedidos que ac lie"
type textarea "x"
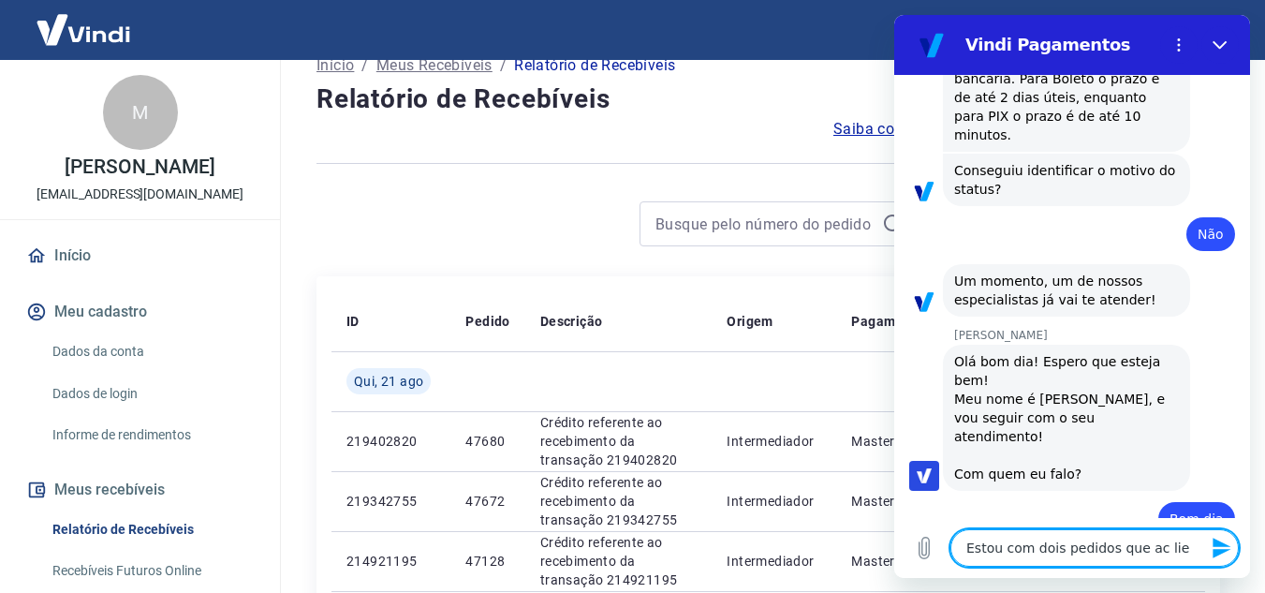
type textarea "Estou com dois pedidos que ac li"
type textarea "x"
type textarea "Estou com dois pedidos que ac l"
type textarea "x"
type textarea "Estou com dois pedidos que ac"
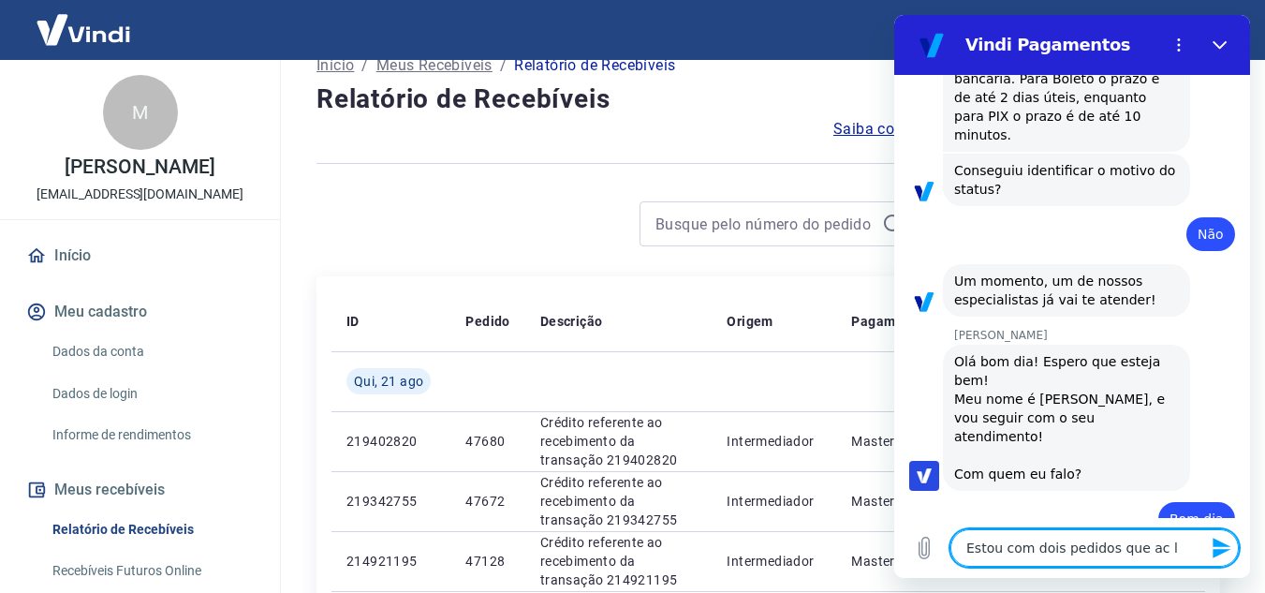
type textarea "x"
type textarea "Estou com dois pedidos que ac"
type textarea "x"
type textarea "Estou com dois pedidos que a"
type textarea "x"
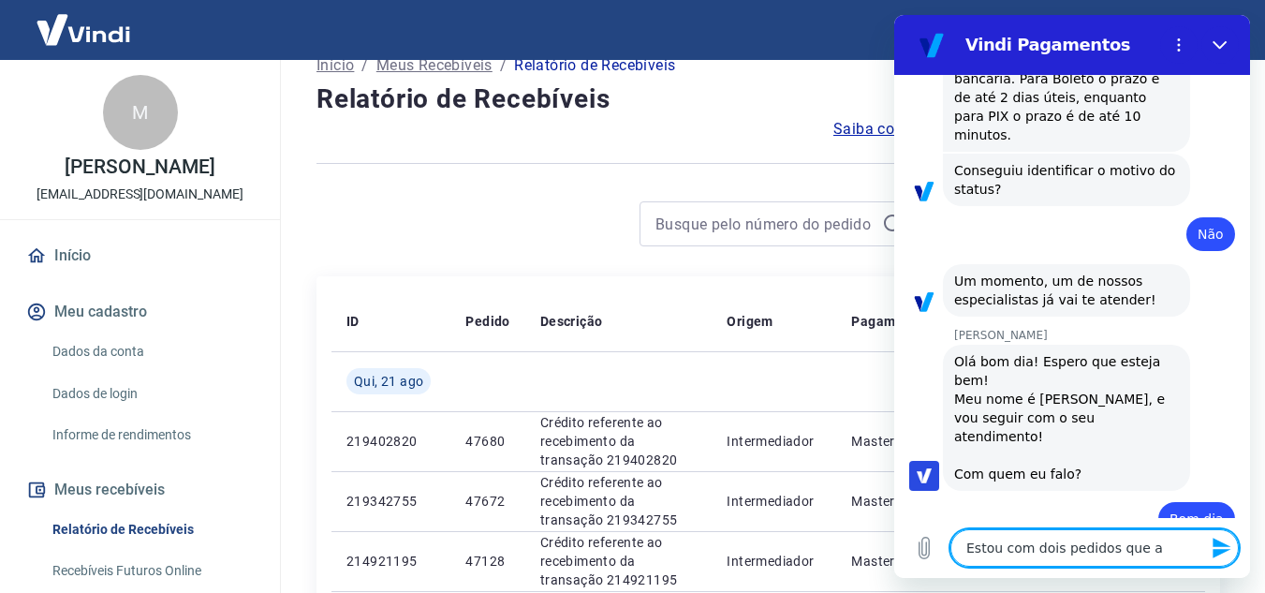
type textarea "Estou com dois pedidos que"
type textarea "x"
type textarea "Estou com dois pedidos que o"
type textarea "x"
type textarea "Estou com dois pedidos que on"
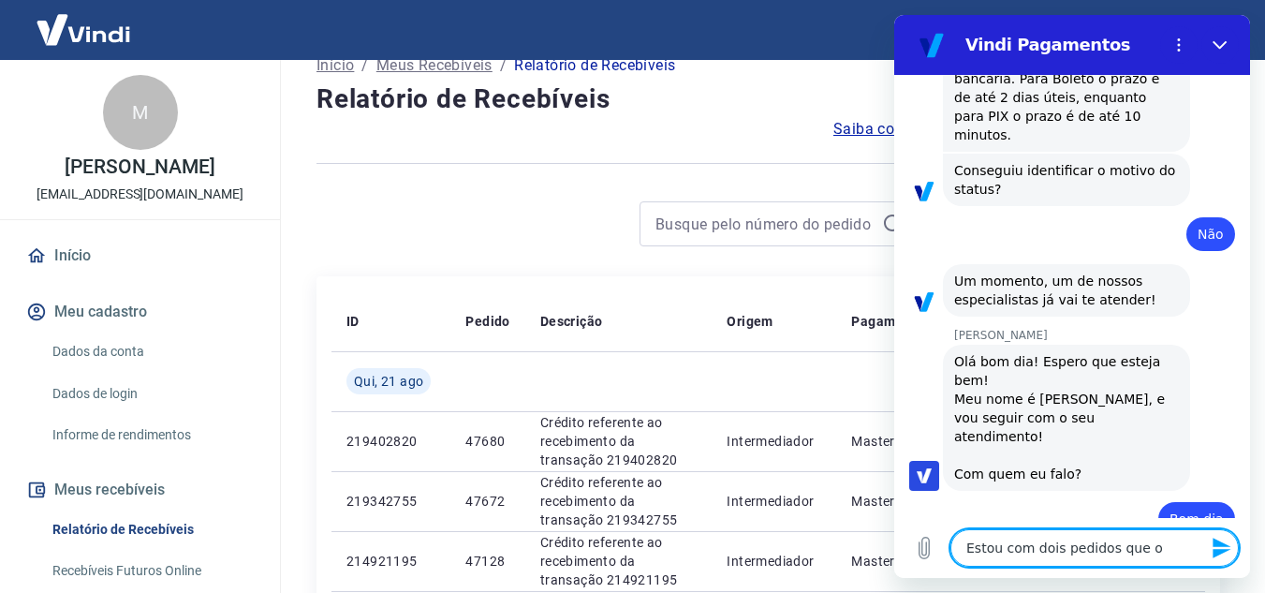
type textarea "x"
type textarea "Estou com dois pedidos que ond"
type textarea "x"
type textarea "Estou com dois pedidos que onde"
type textarea "x"
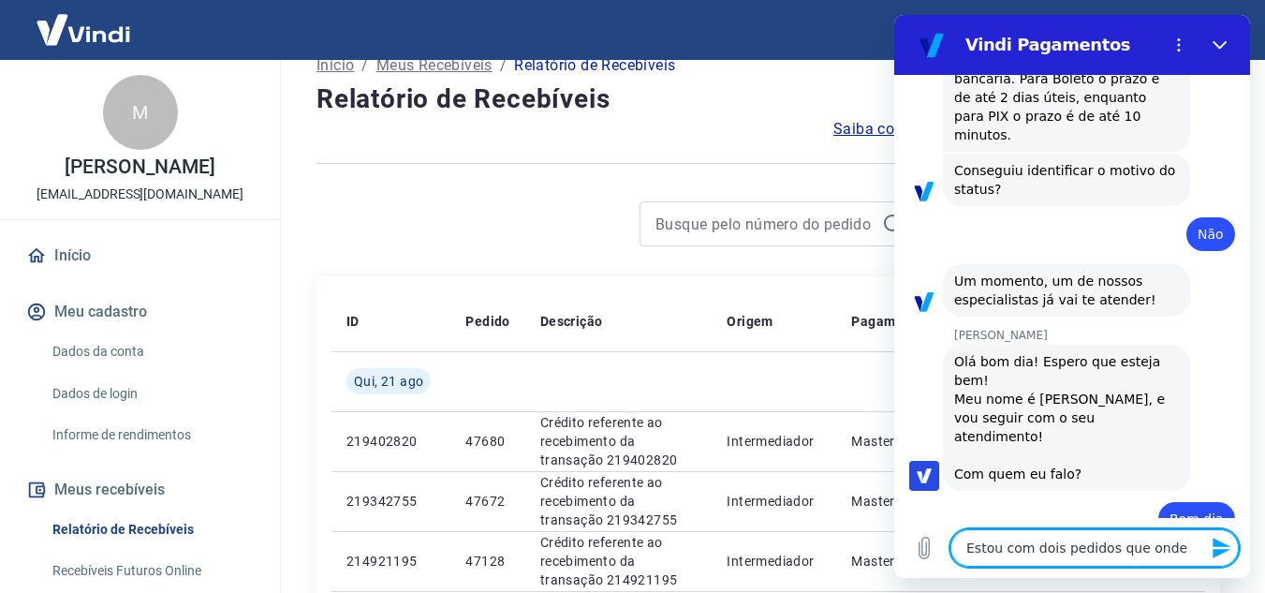
type textarea "Estou com dois pedidos que onde"
type textarea "x"
type textarea "Estou com dois pedidos que onde"
type textarea "x"
type textarea "Estou com dois pedidos que ond"
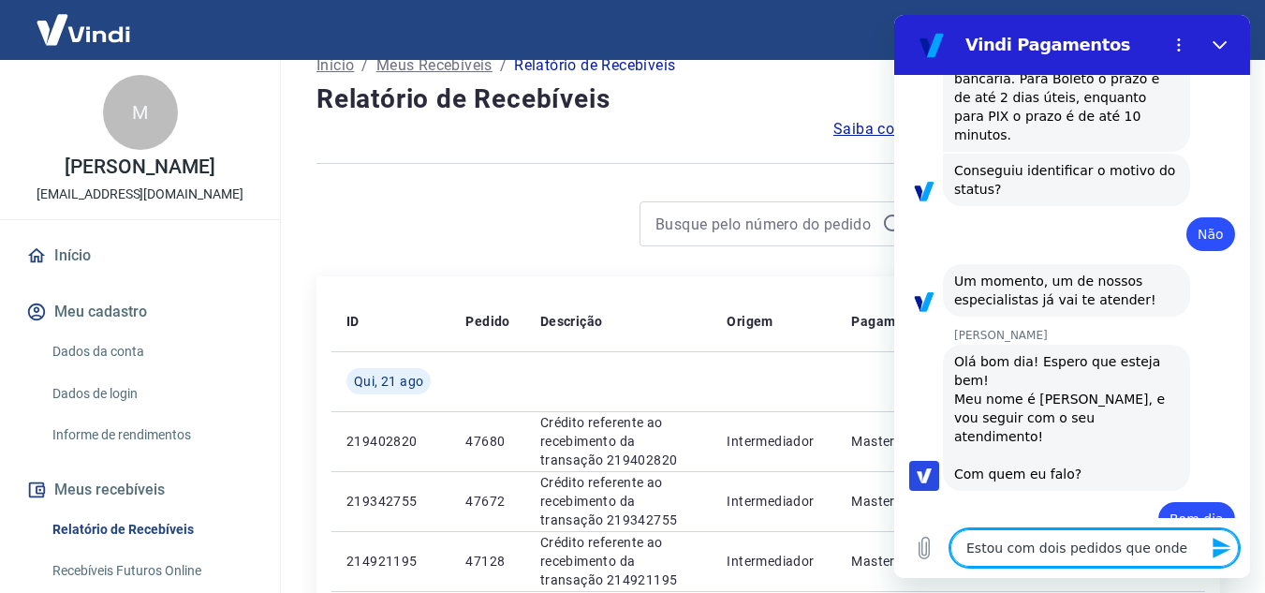
type textarea "x"
type textarea "Estou com dois pedidos que on"
type textarea "x"
type textarea "Estou com dois pedidos que o"
type textarea "x"
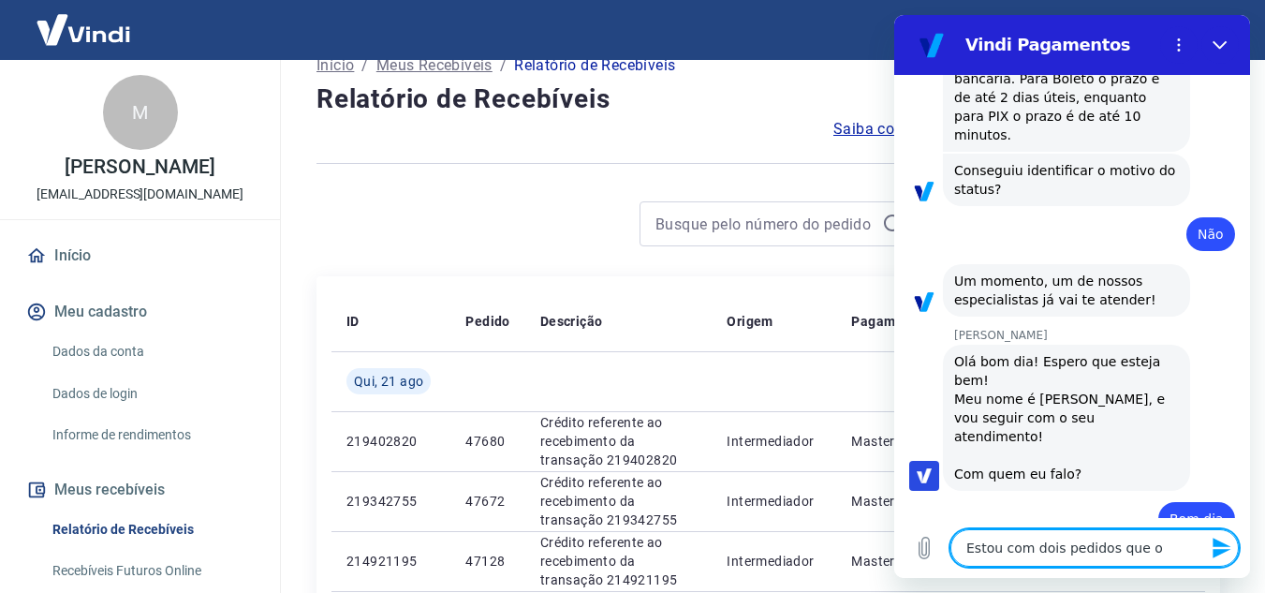
type textarea "Estou com dois pedidos que"
type textarea "x"
type textarea "Estou com dois pedidos que a"
type textarea "x"
type textarea "Estou com dois pedidos que as"
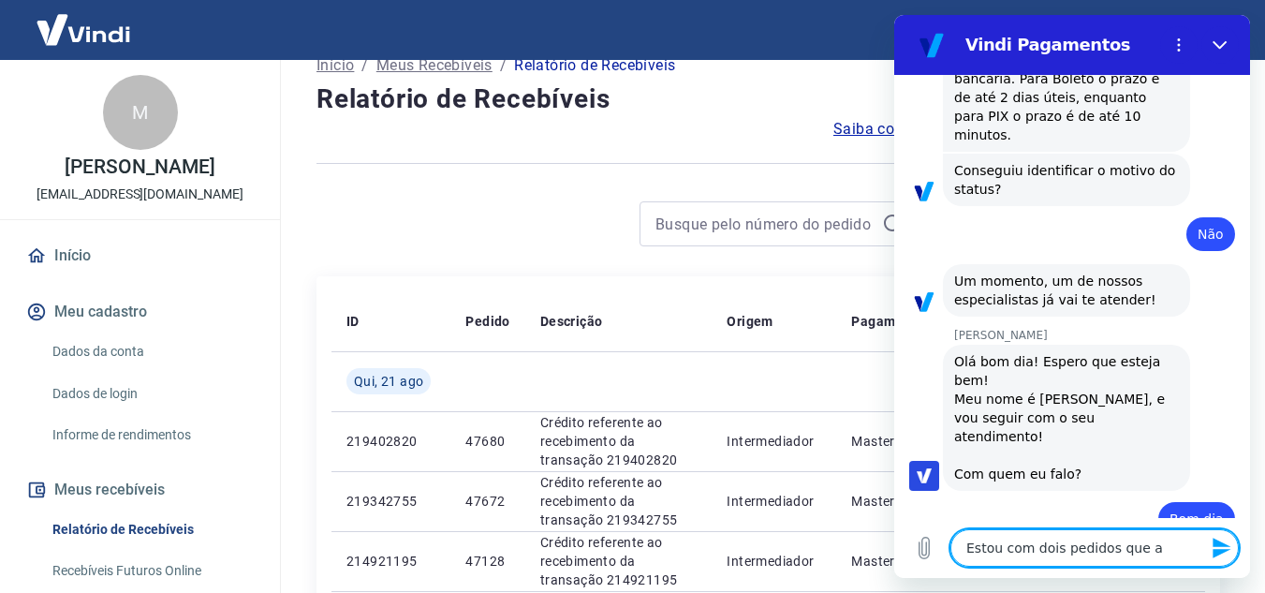
type textarea "x"
type textarea "Estou com dois pedidos que as"
type textarea "x"
type textarea "Estou com dois pedidos que as c"
type textarea "x"
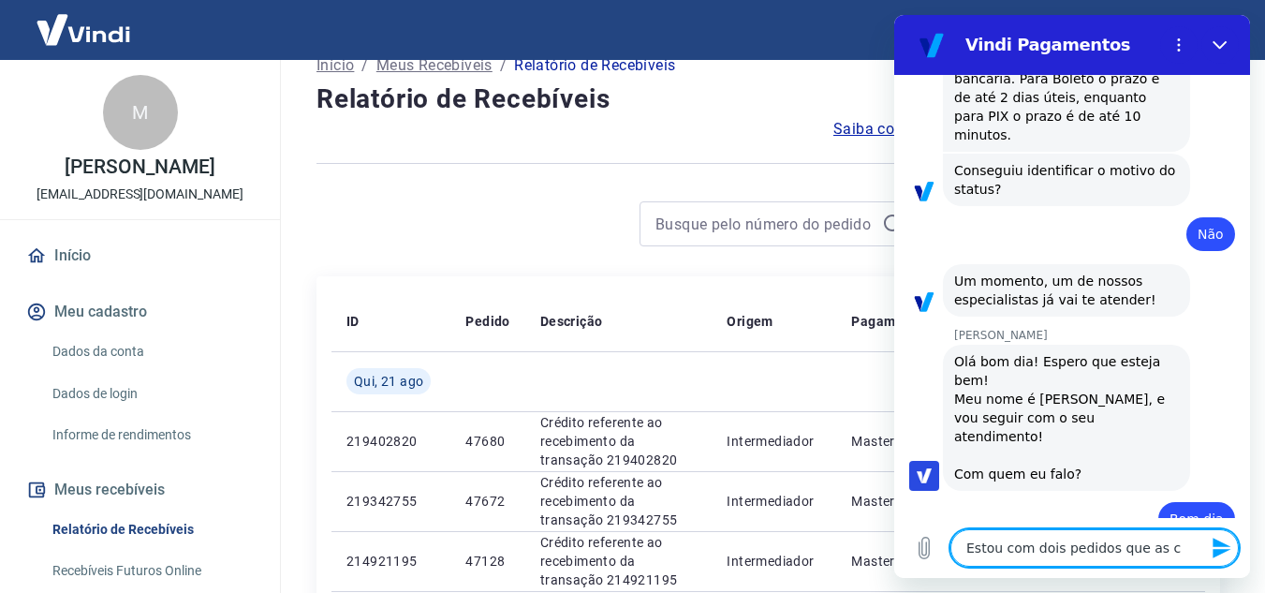
type textarea "Estou com dois pedidos que as cl"
type textarea "x"
type textarea "Estou com dois pedidos que as cli"
type textarea "x"
type textarea "Estou com dois pedidos que as clie"
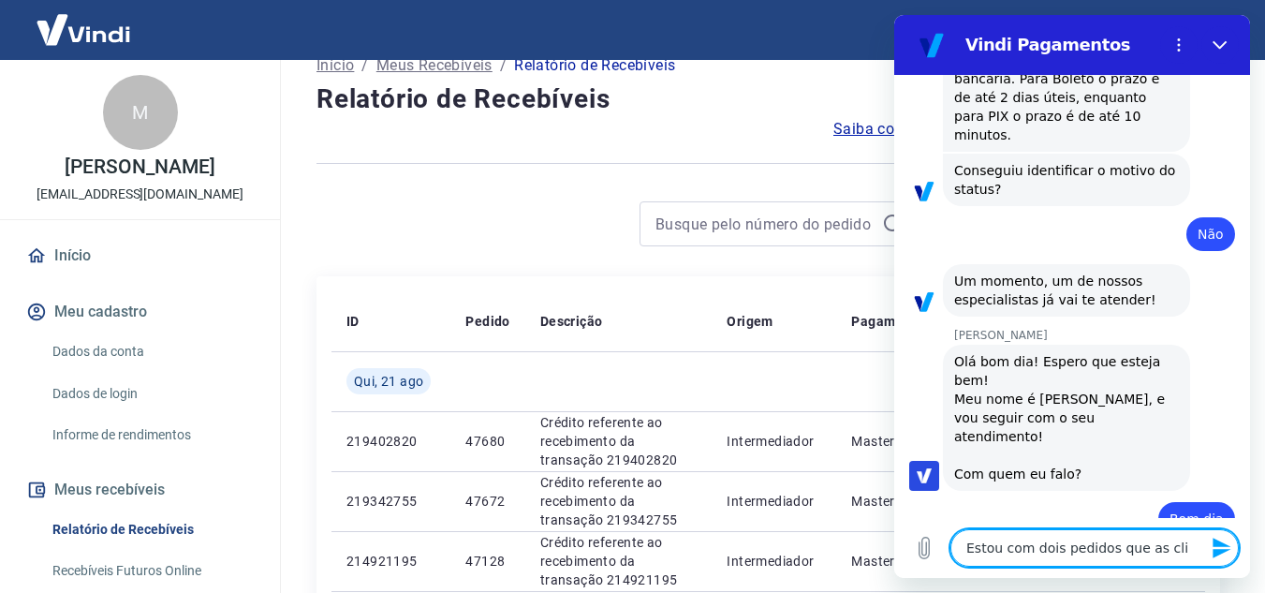
type textarea "x"
type textarea "Estou com dois pedidos que as clien"
type textarea "x"
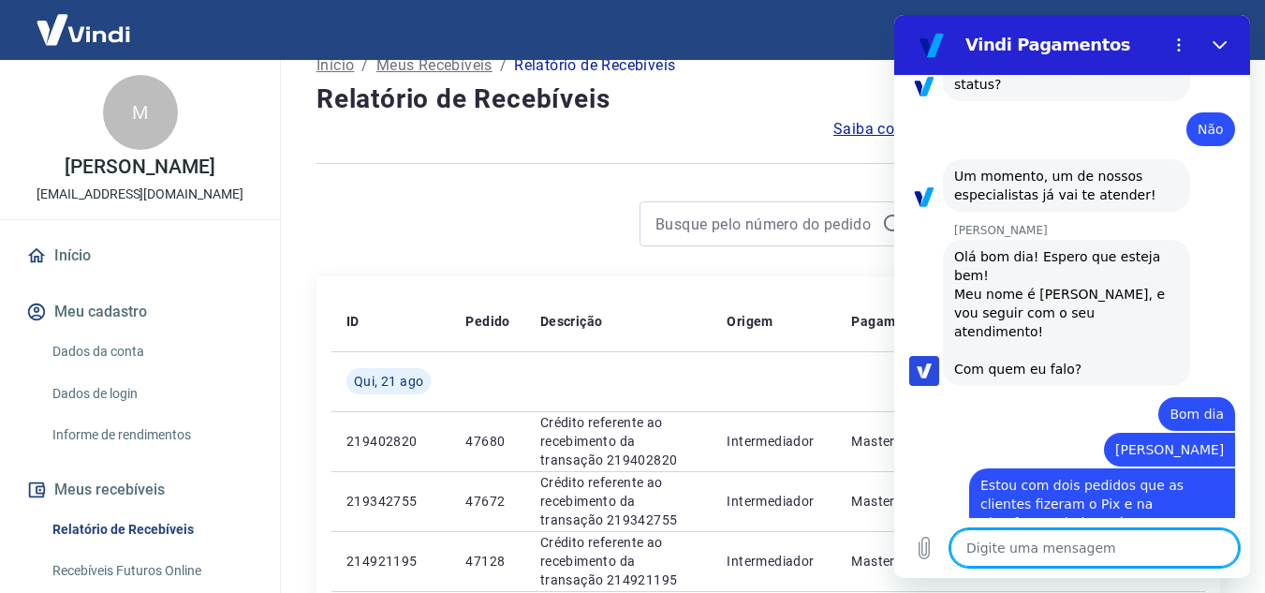
scroll to position [2132, 0]
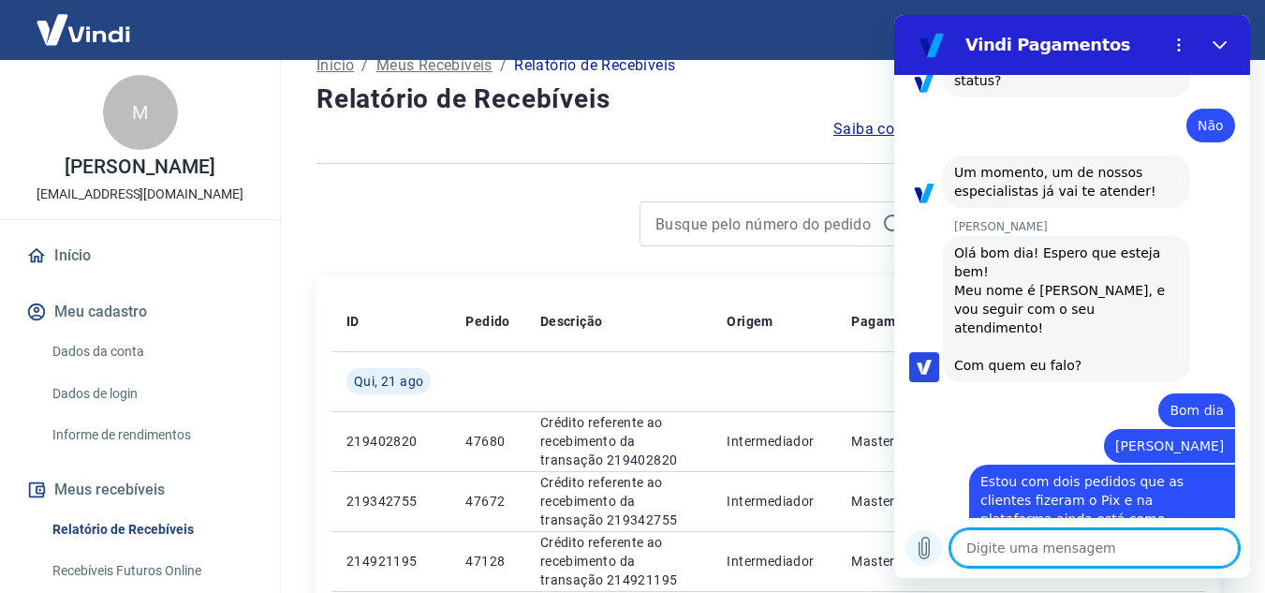
click at [931, 561] on button "Carregar arquivo" at bounding box center [924, 547] width 37 height 37
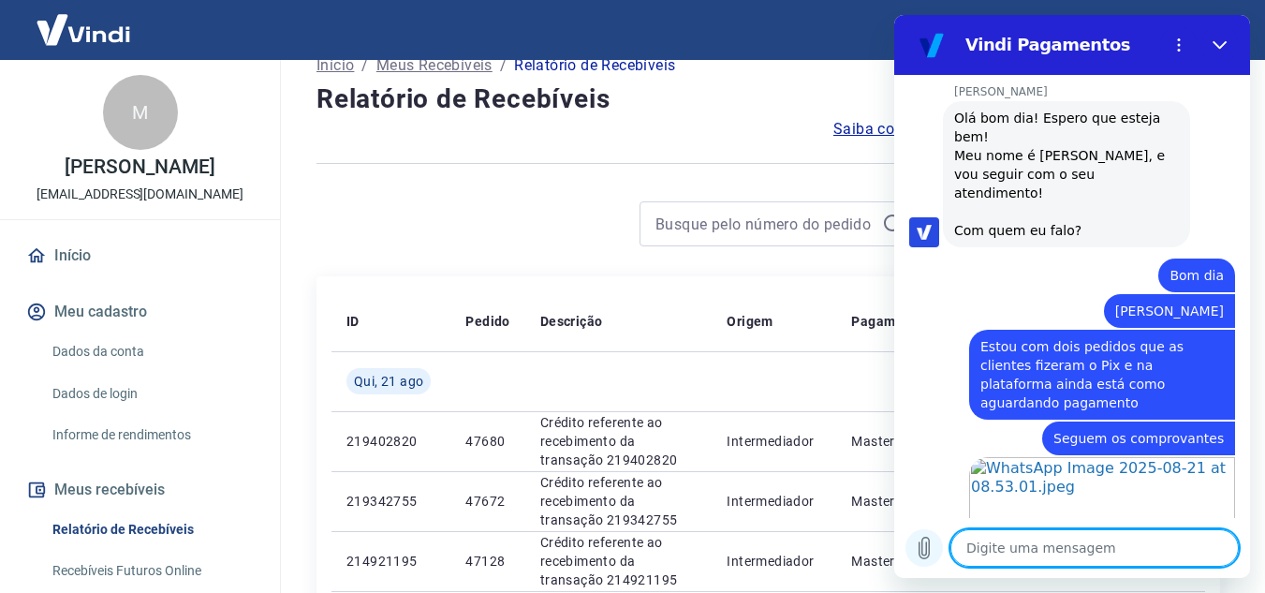
scroll to position [2270, 0]
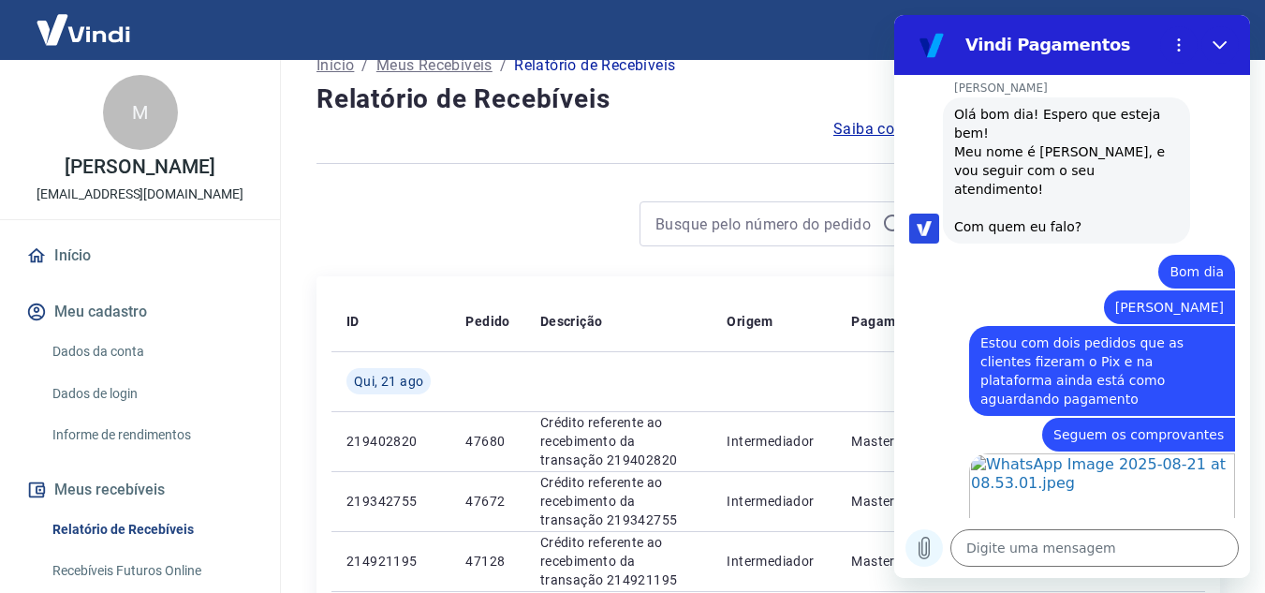
click at [922, 542] on icon "Carregar arquivo" at bounding box center [925, 549] width 10 height 22
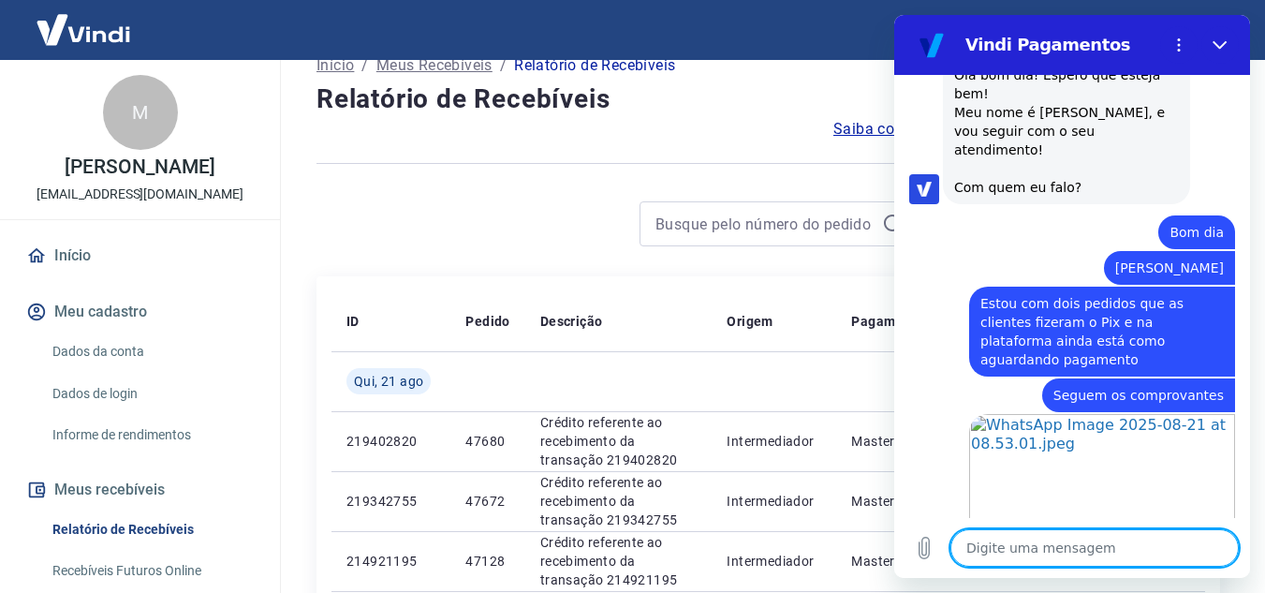
scroll to position [2313, 0]
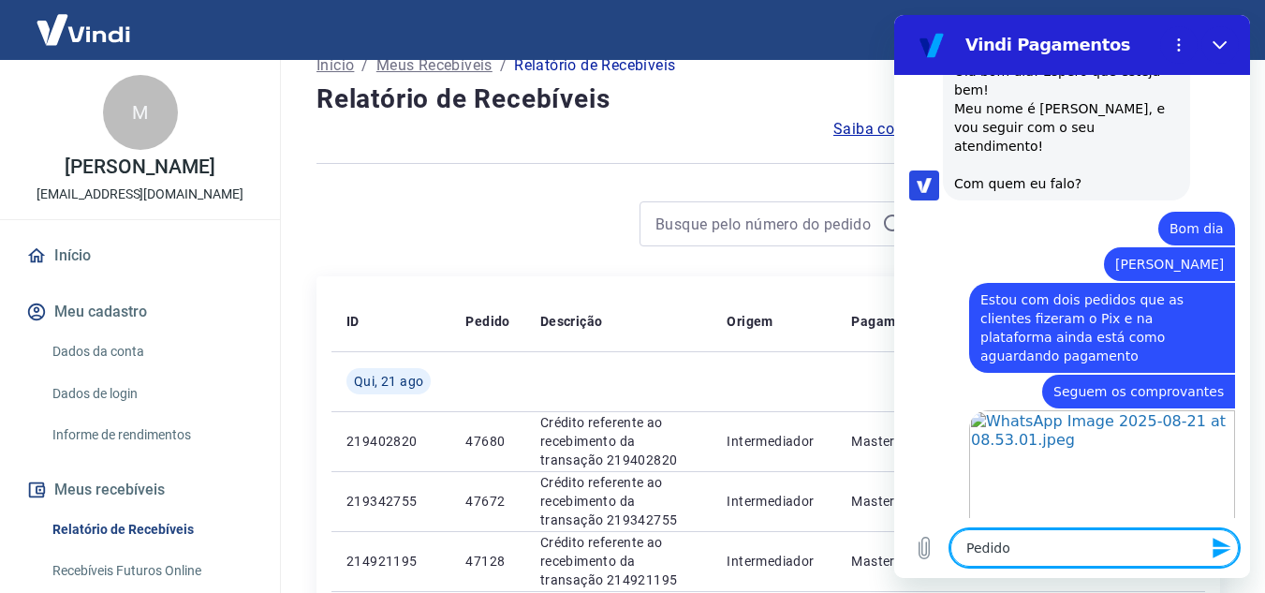
paste textarea "48200"
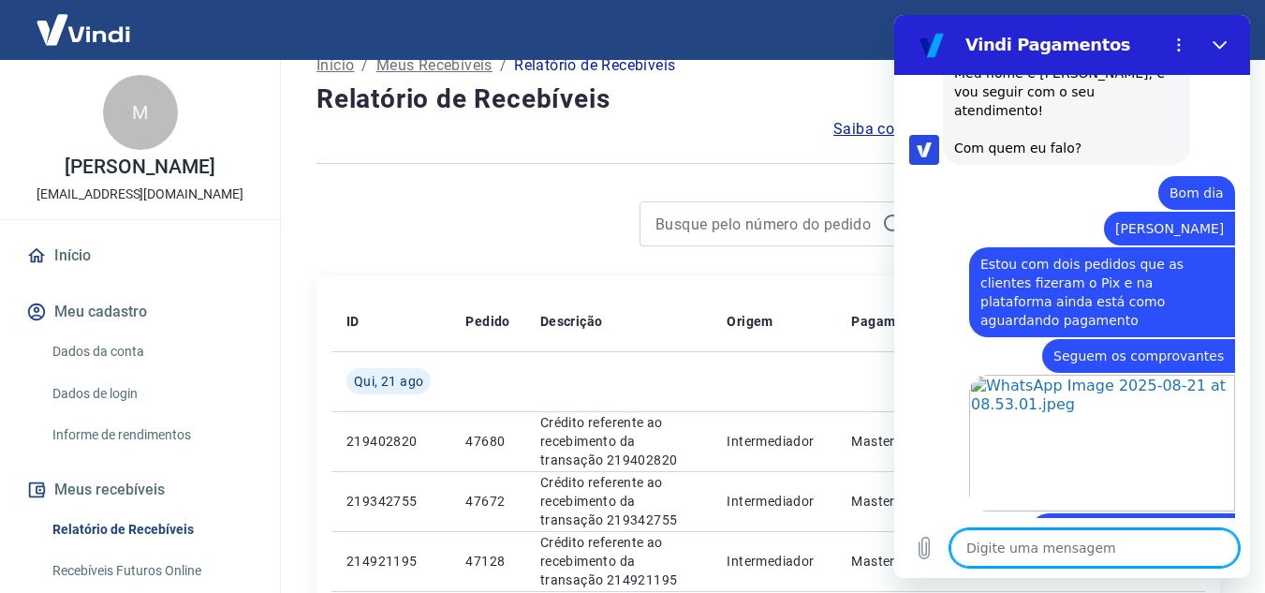
scroll to position [2353, 0]
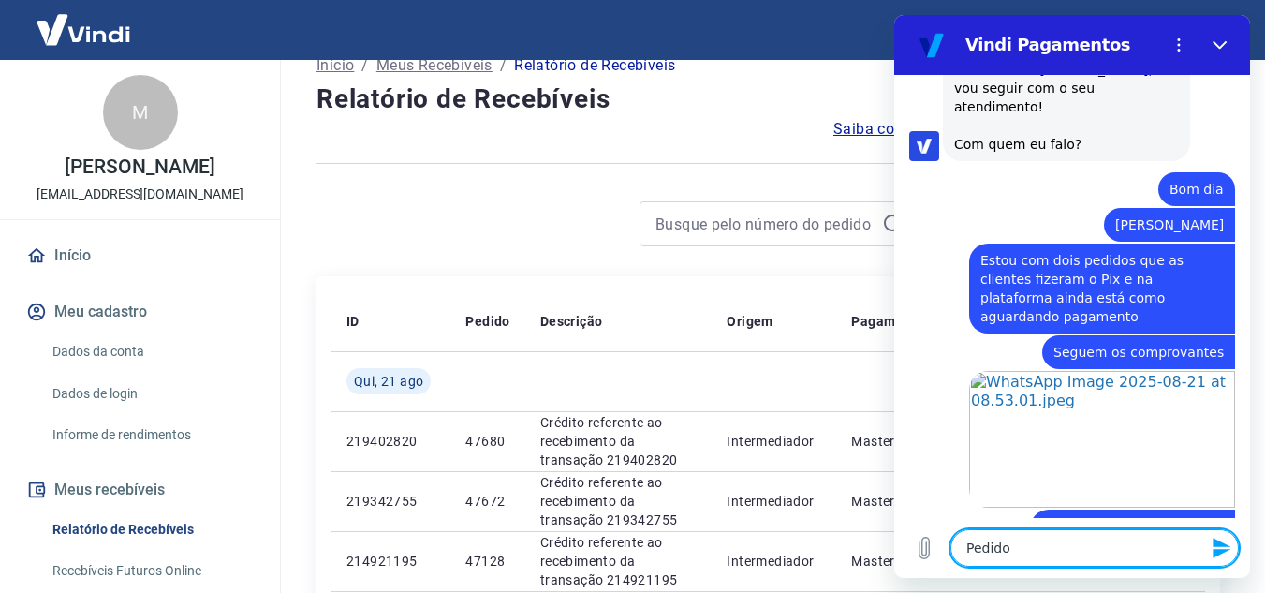
paste textarea "48196"
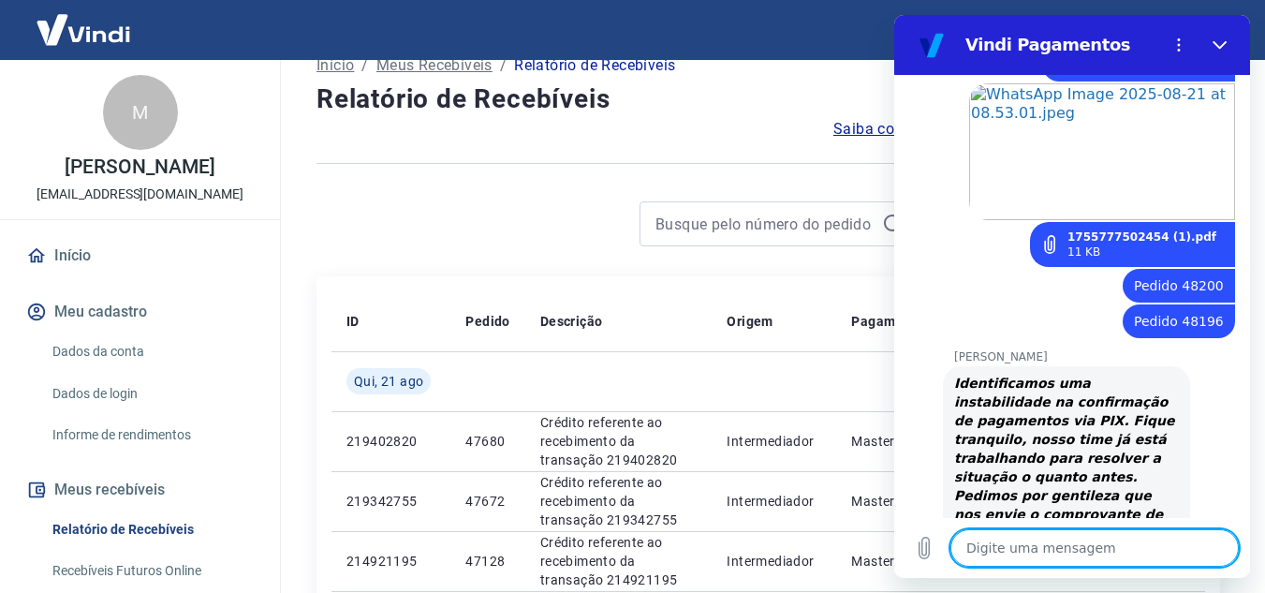
scroll to position [2656, 0]
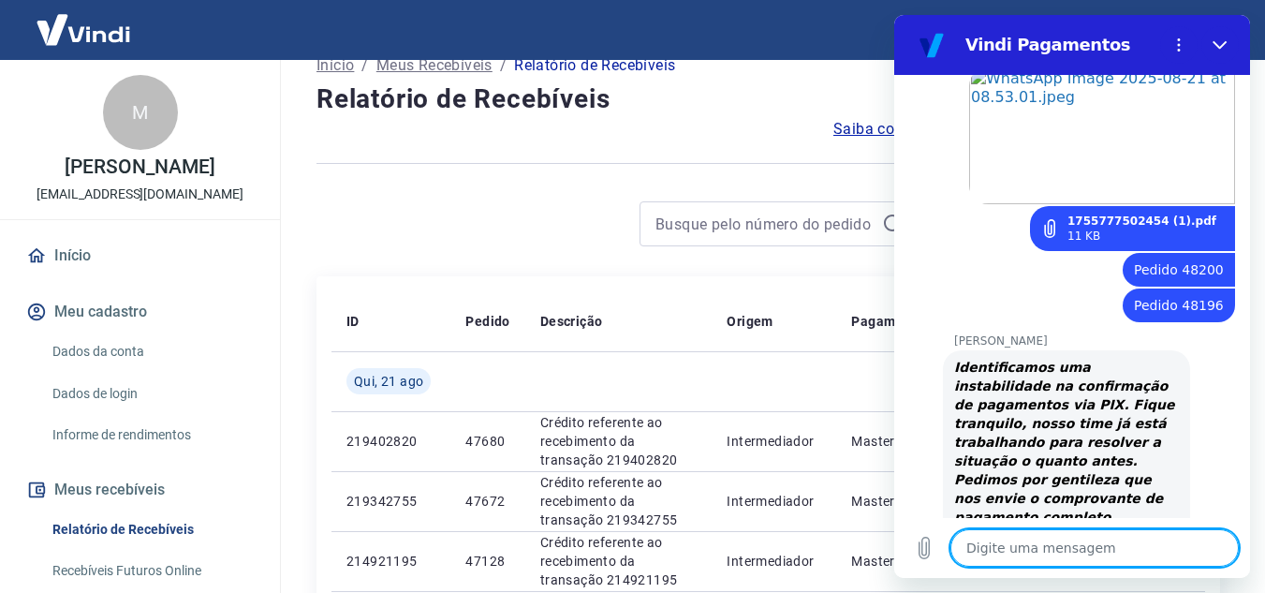
click at [1100, 541] on textarea at bounding box center [1095, 547] width 288 height 37
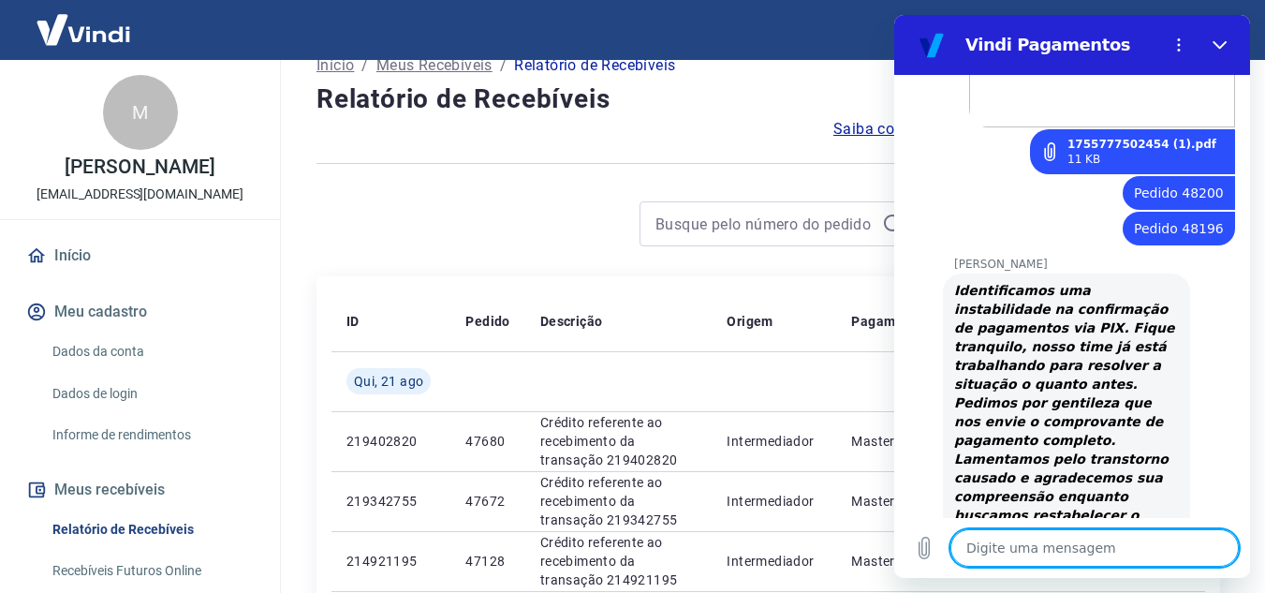
scroll to position [2737, 0]
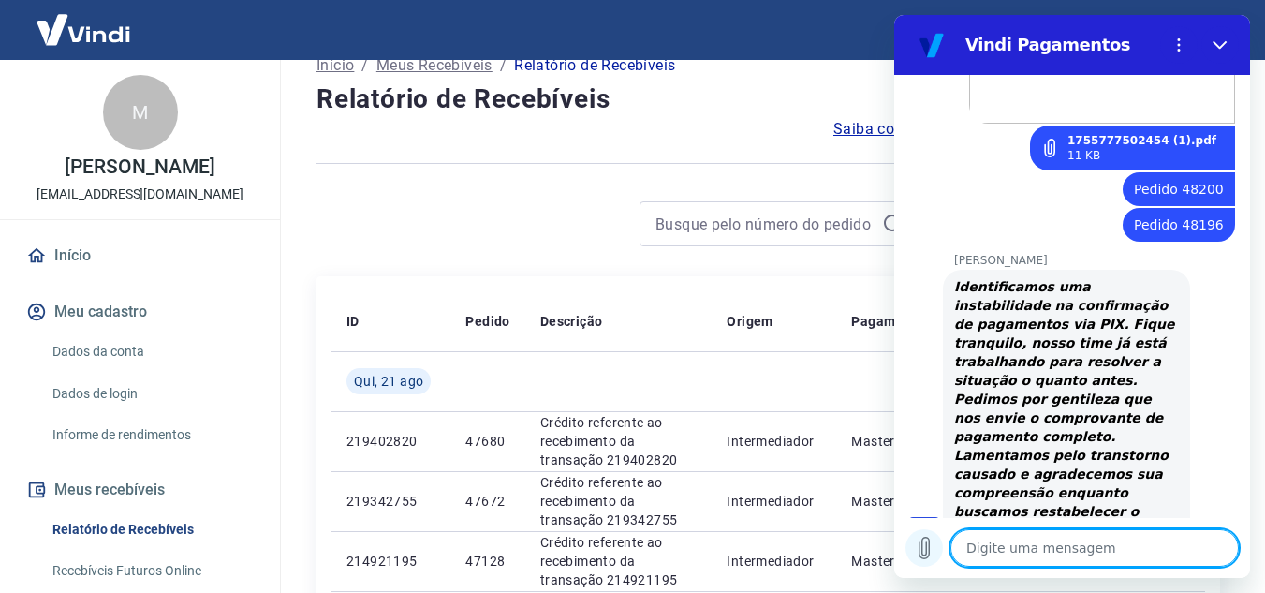
click at [929, 548] on icon "Carregar arquivo" at bounding box center [924, 548] width 22 height 22
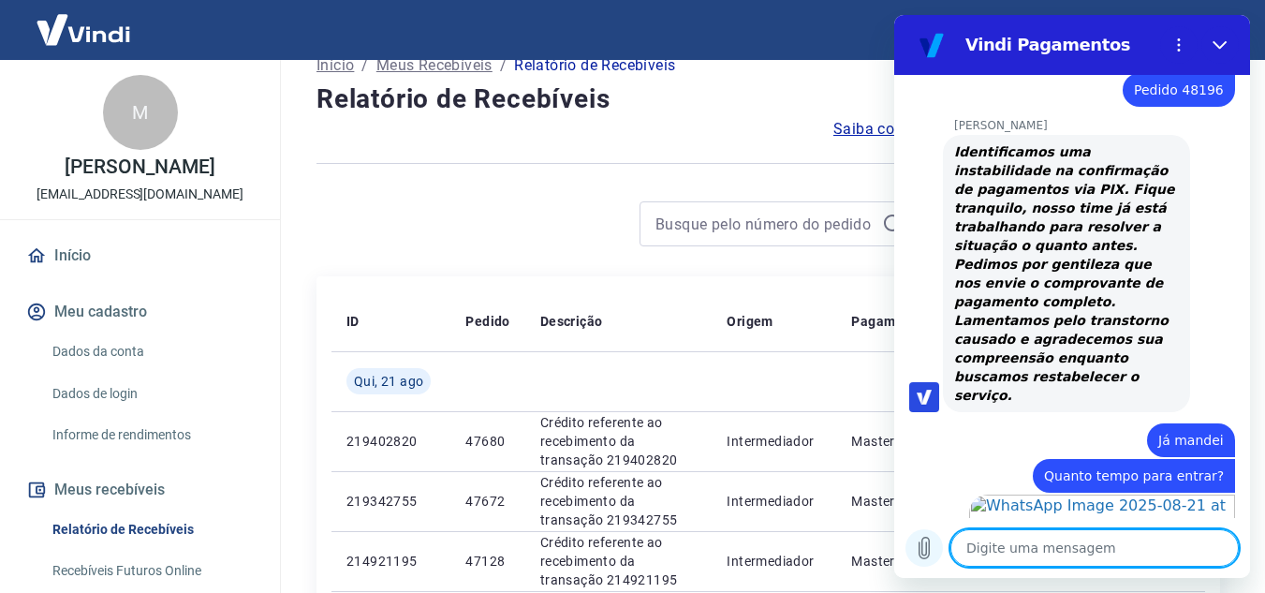
scroll to position [2875, 0]
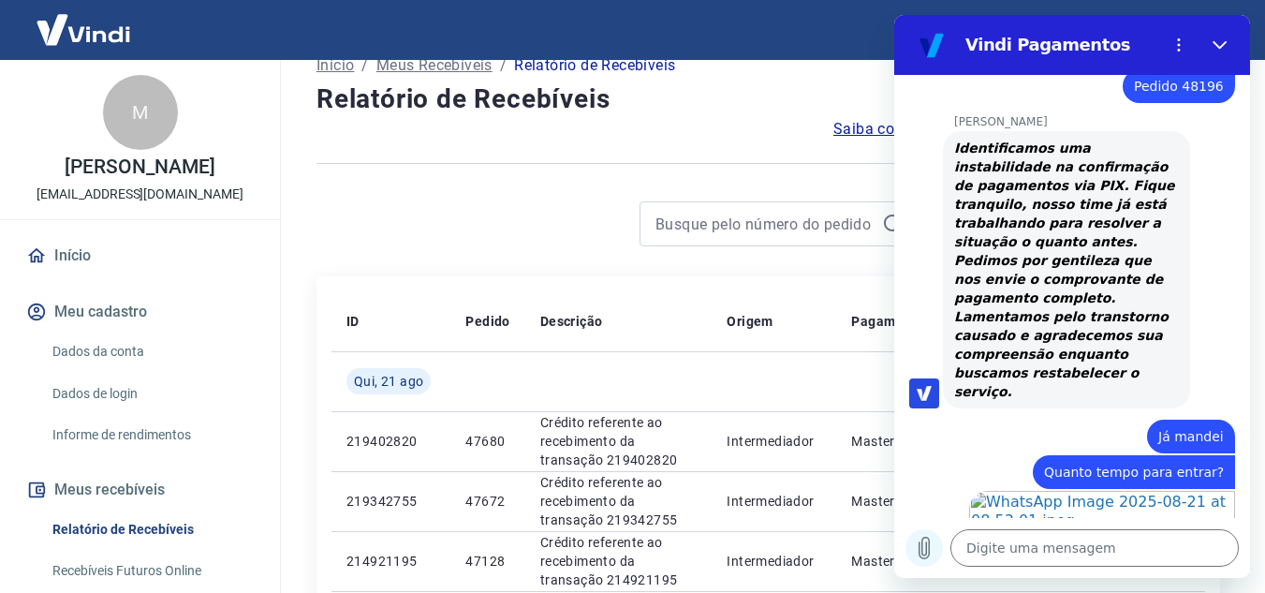
click at [927, 546] on icon "Carregar arquivo" at bounding box center [924, 548] width 22 height 22
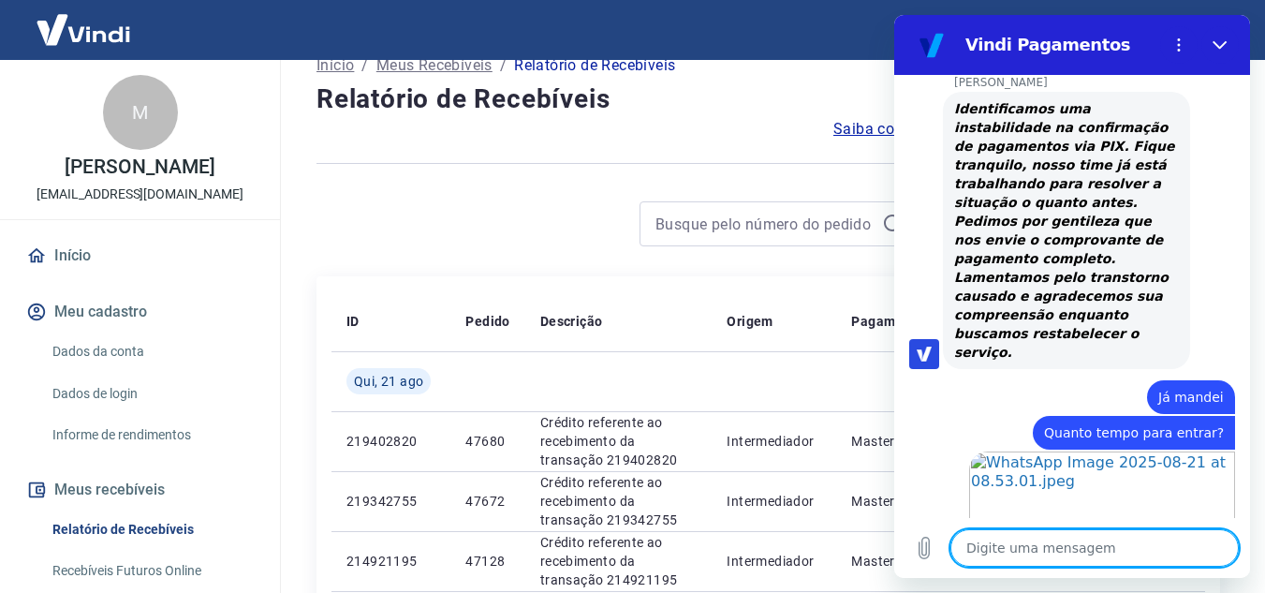
scroll to position [2918, 0]
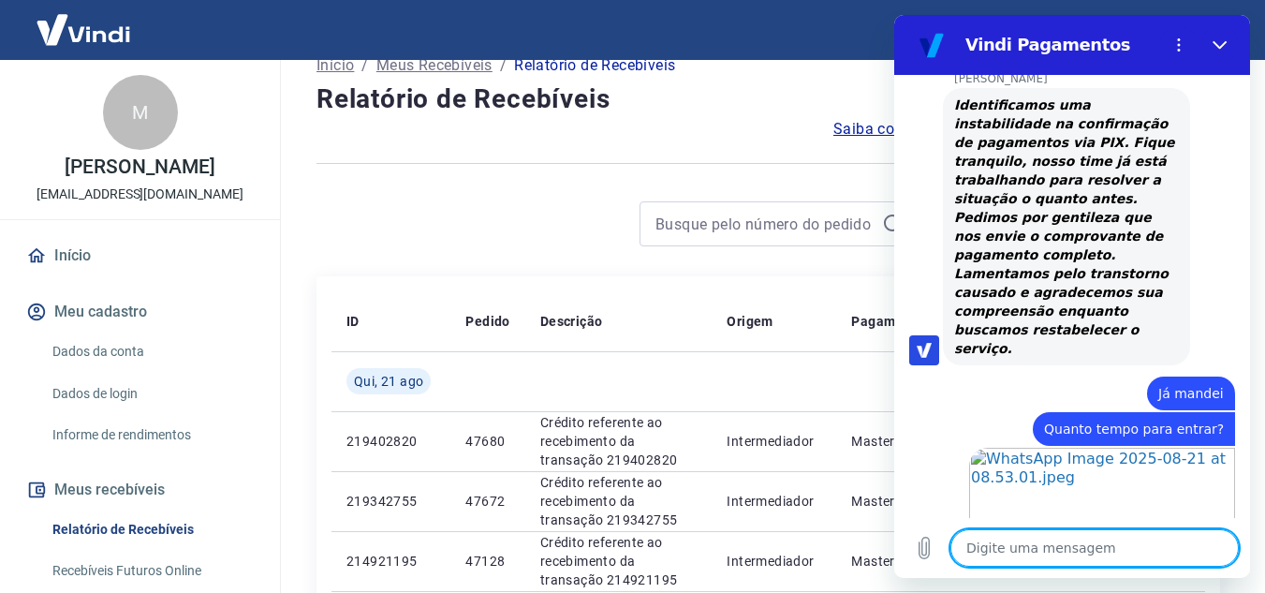
click at [990, 537] on textarea at bounding box center [1095, 547] width 288 height 37
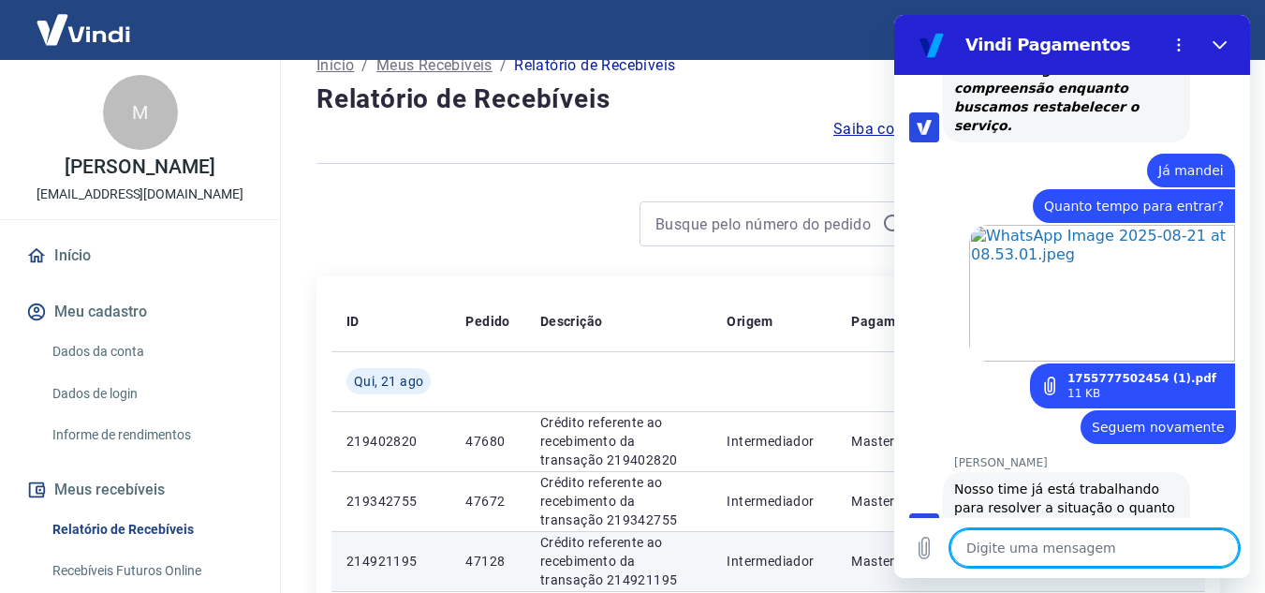
scroll to position [3145, 0]
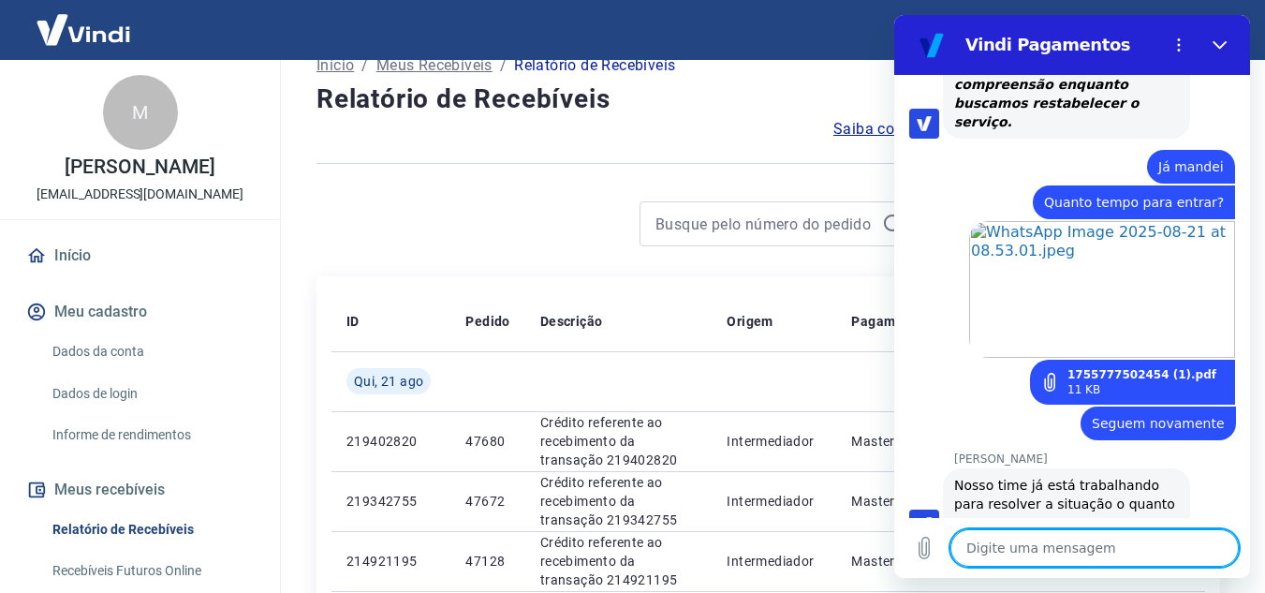
click at [1011, 551] on textarea at bounding box center [1095, 547] width 288 height 37
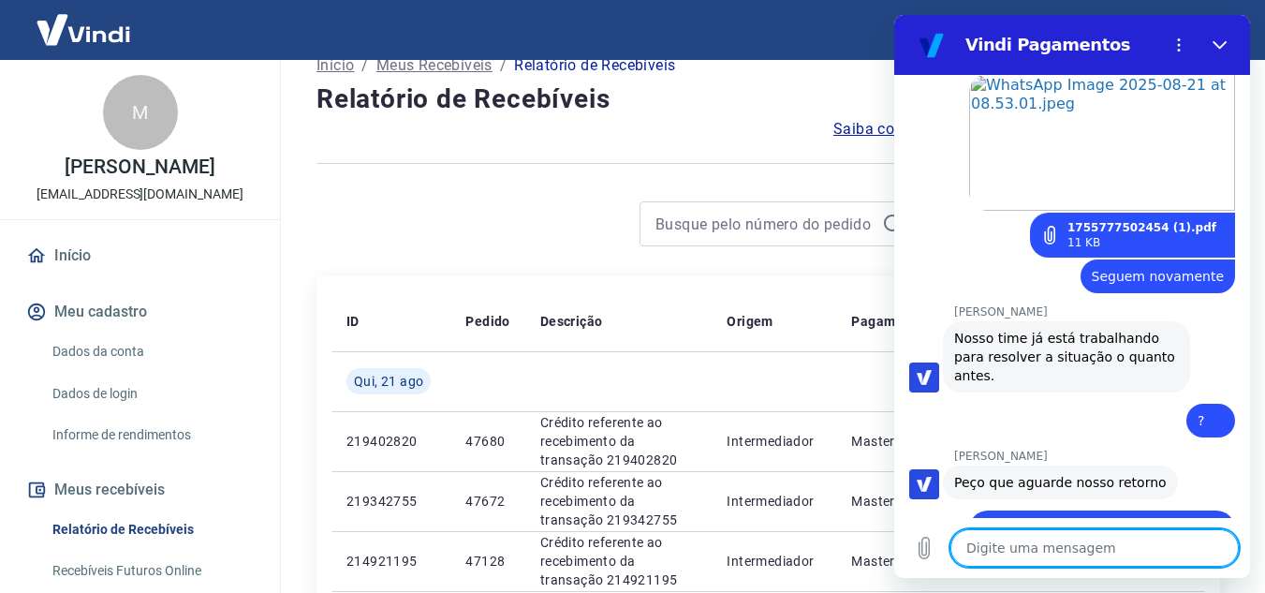
scroll to position [3327, 0]
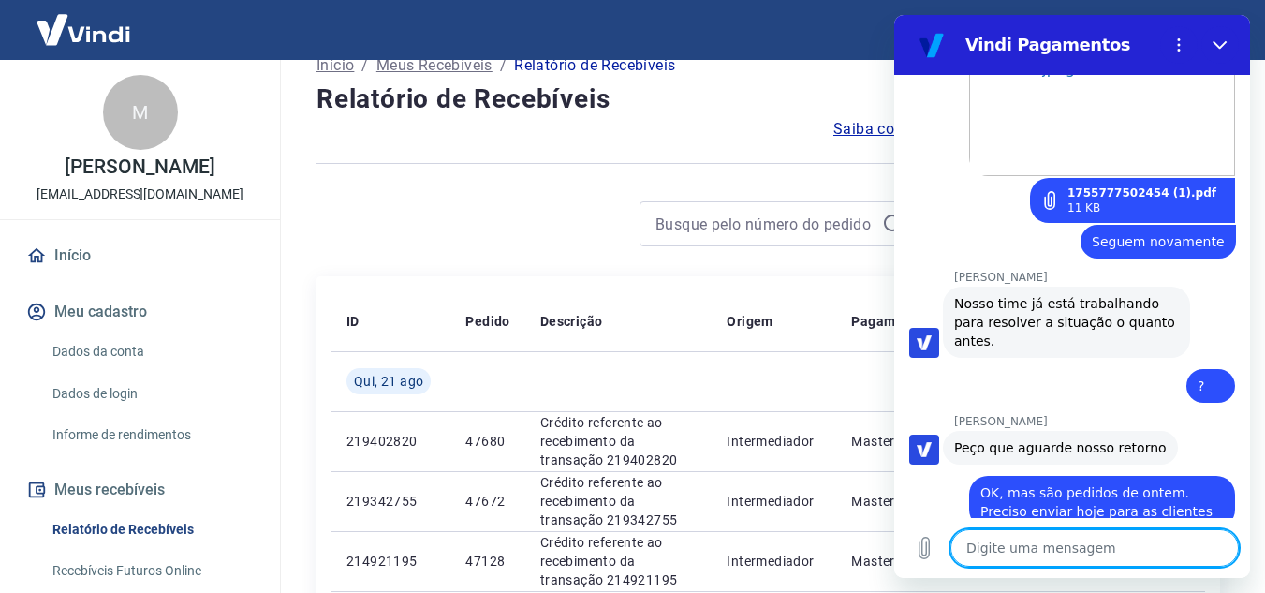
click at [1093, 539] on textarea at bounding box center [1095, 547] width 288 height 37
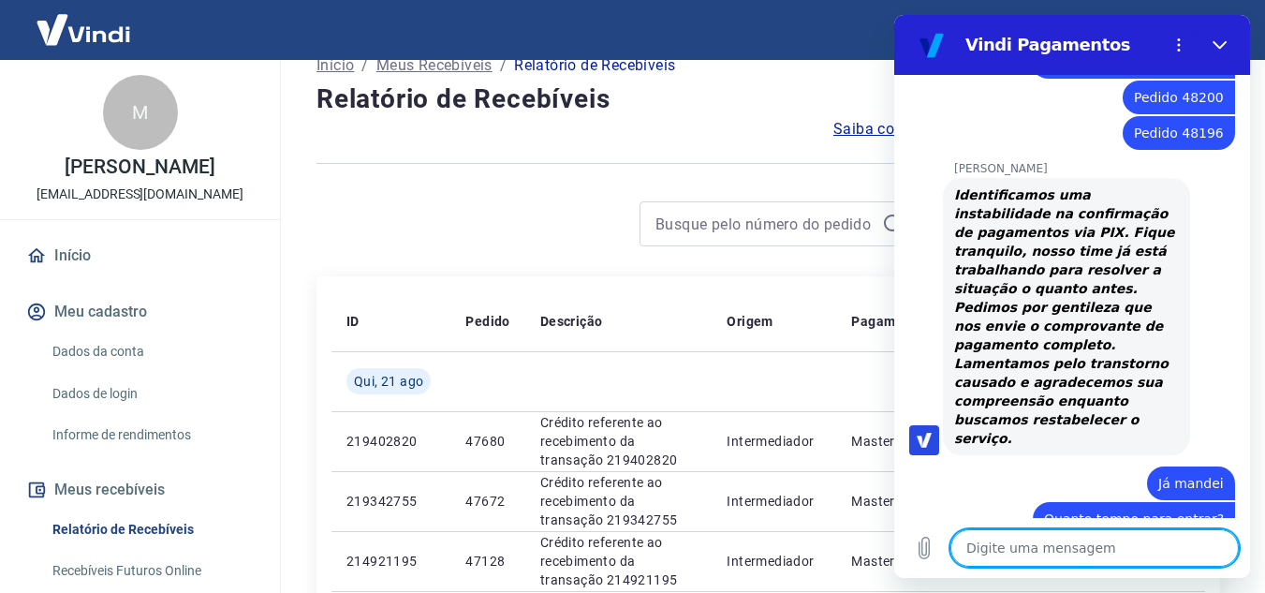
scroll to position [2735, 0]
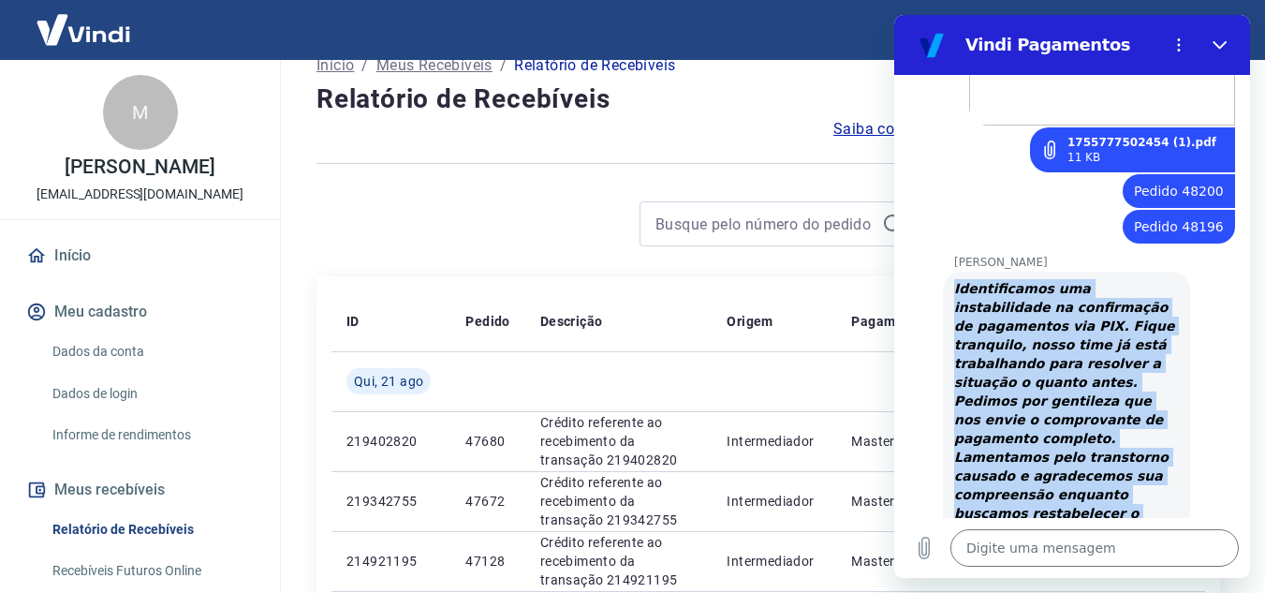
drag, startPoint x: 954, startPoint y: 193, endPoint x: 1092, endPoint y: 409, distance: 256.4
click at [1092, 409] on div "Identificamos uma instabilidade na confirmação de pagamentos via PIX. Fique tra…" at bounding box center [1066, 410] width 225 height 262
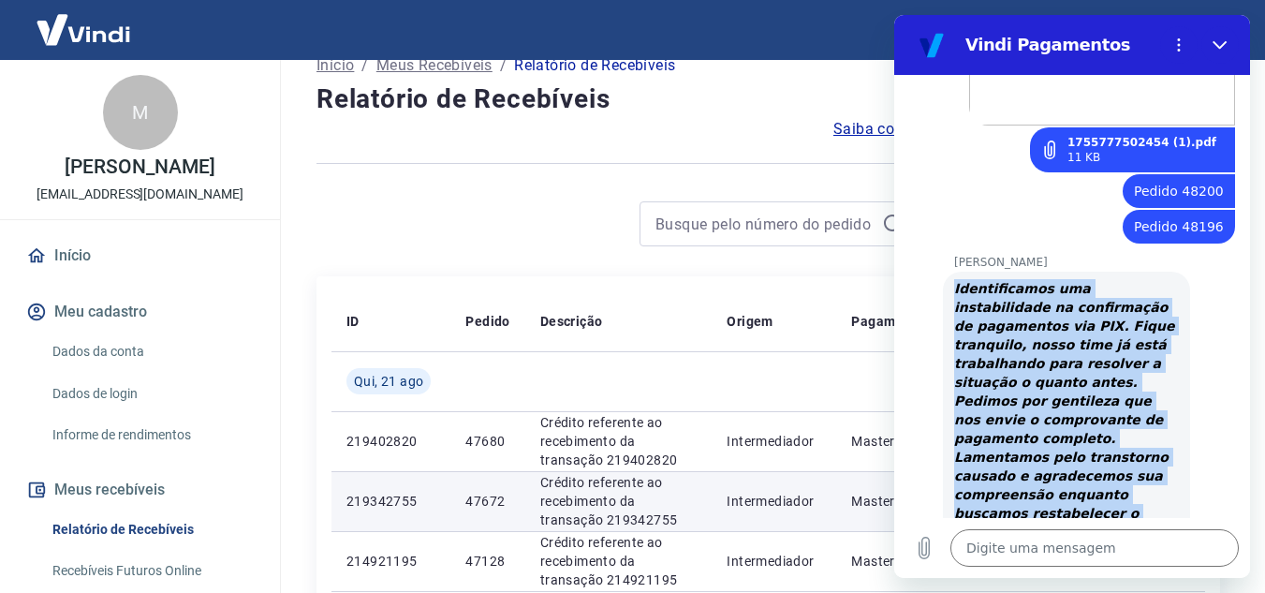
copy strong "Identificamos uma instabilidade na confirmação de pagamentos via PIX. Fique tra…"
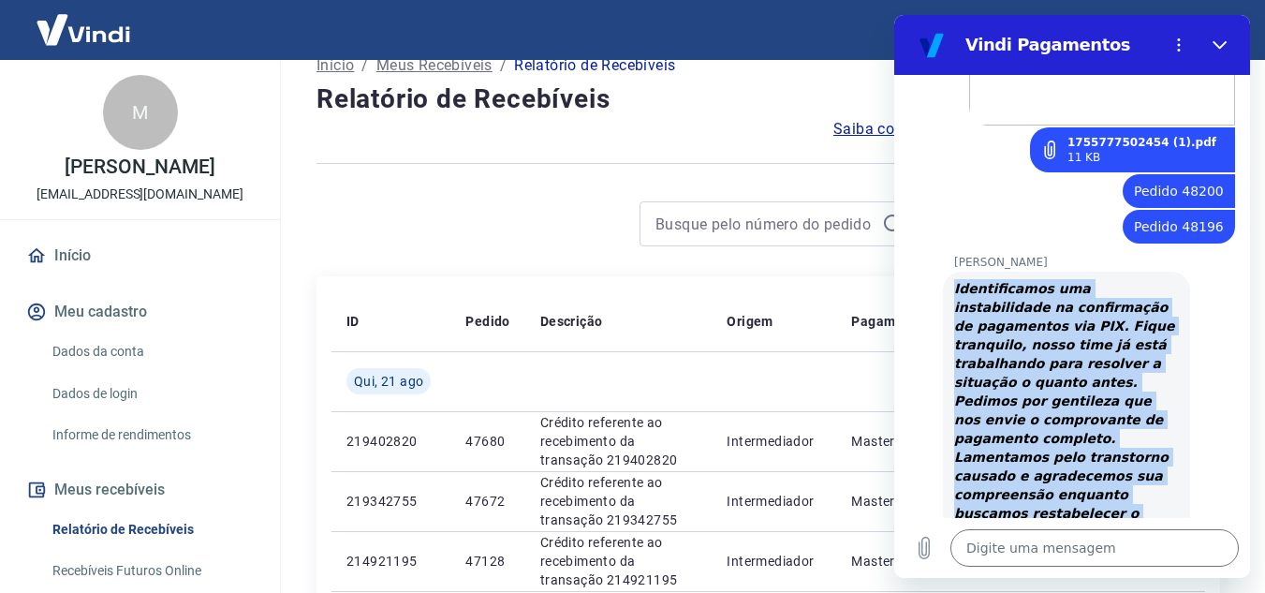
scroll to position [3390, 0]
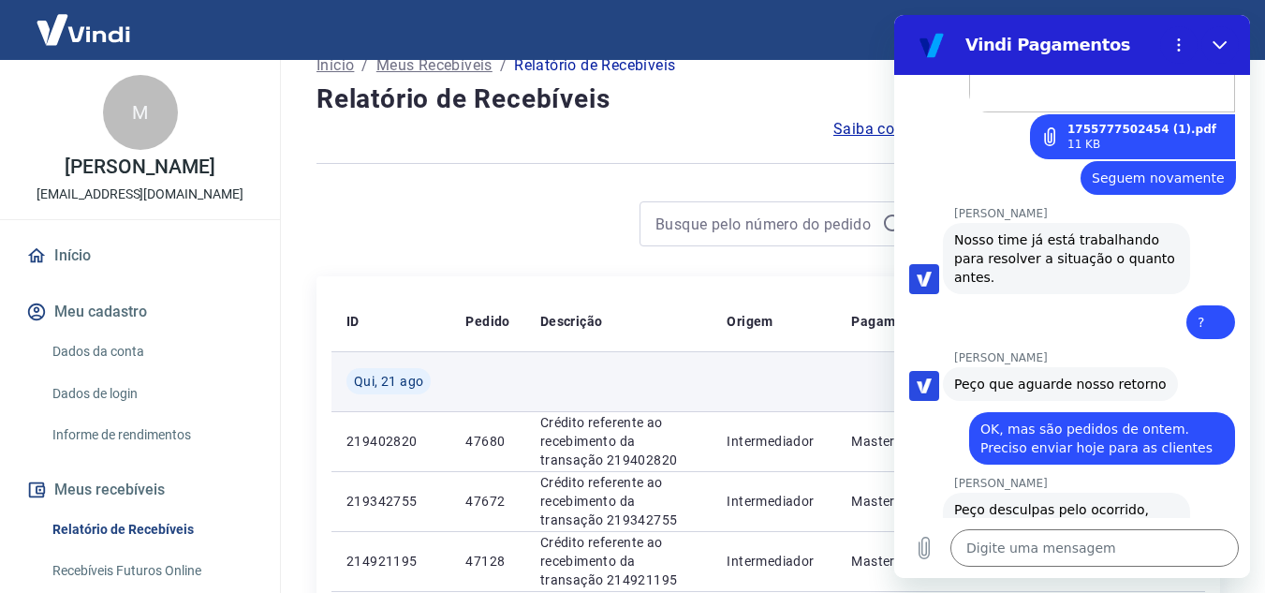
click at [801, 365] on td at bounding box center [774, 381] width 125 height 60
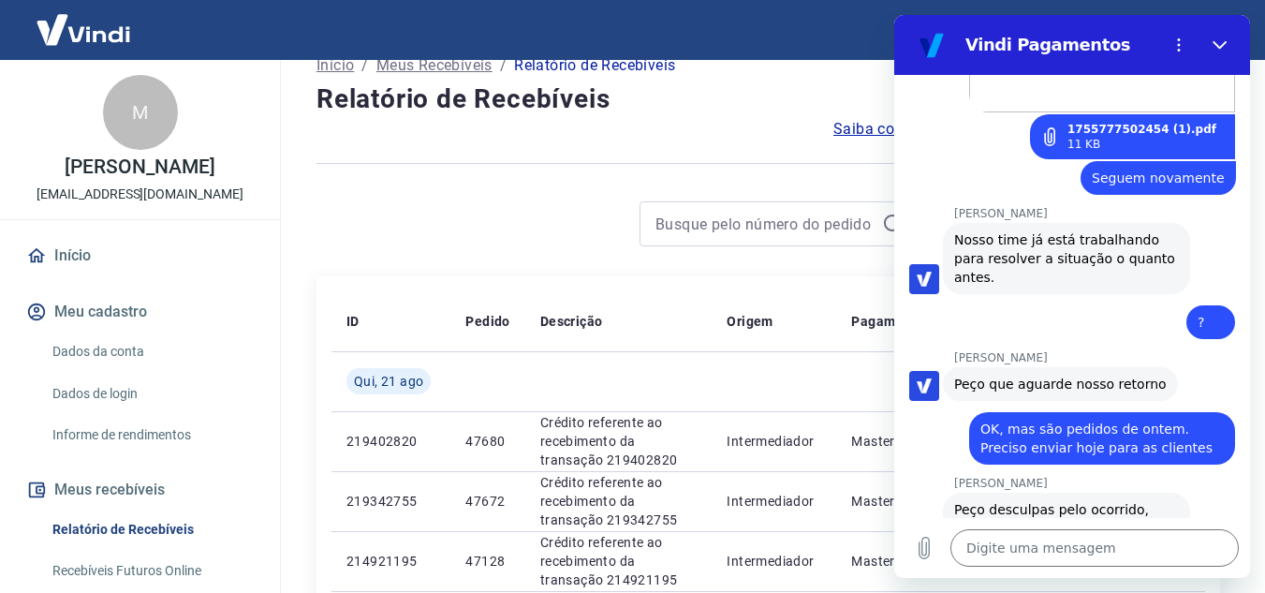
scroll to position [236, 0]
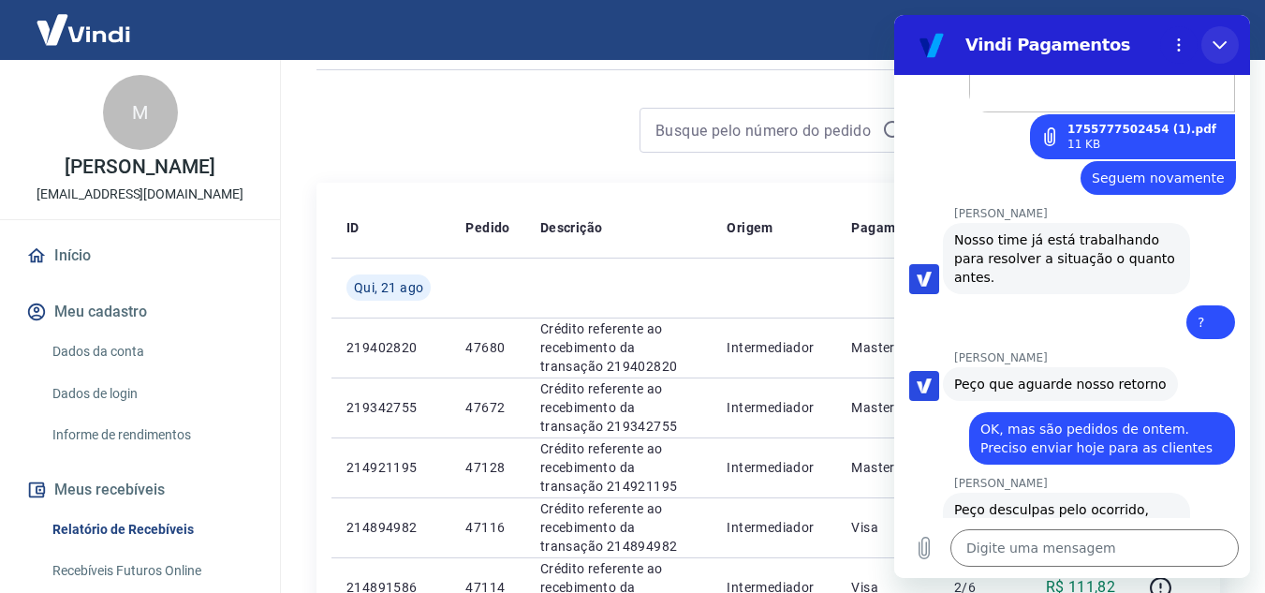
click at [1224, 42] on icon "Fechar" at bounding box center [1220, 44] width 15 height 15
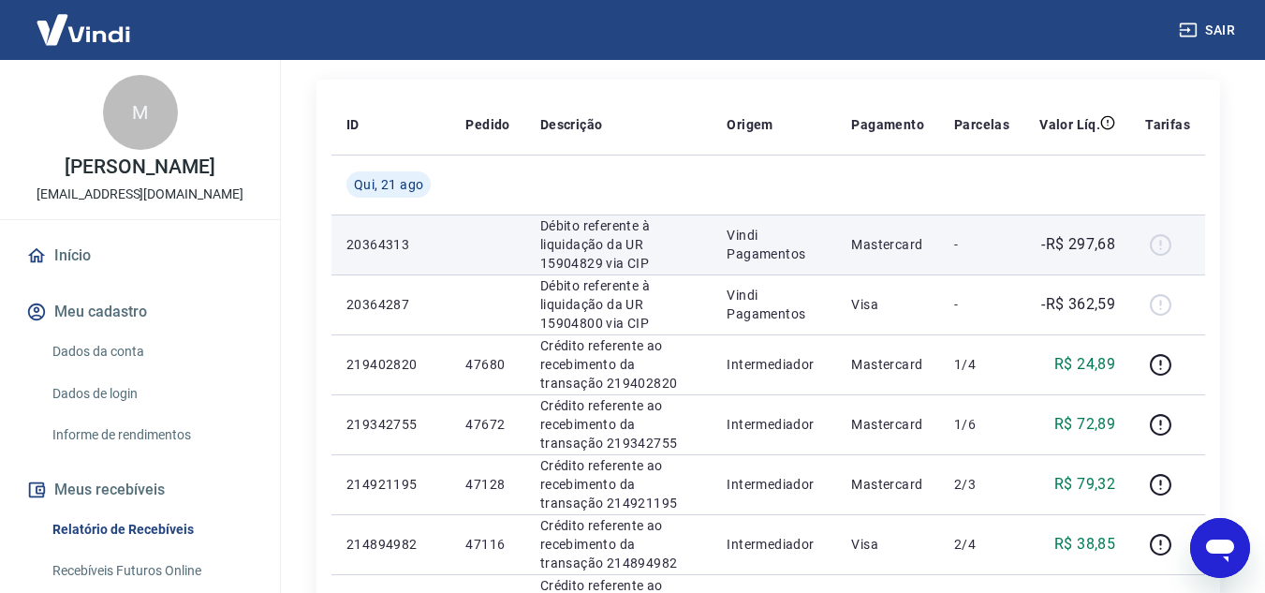
scroll to position [375, 0]
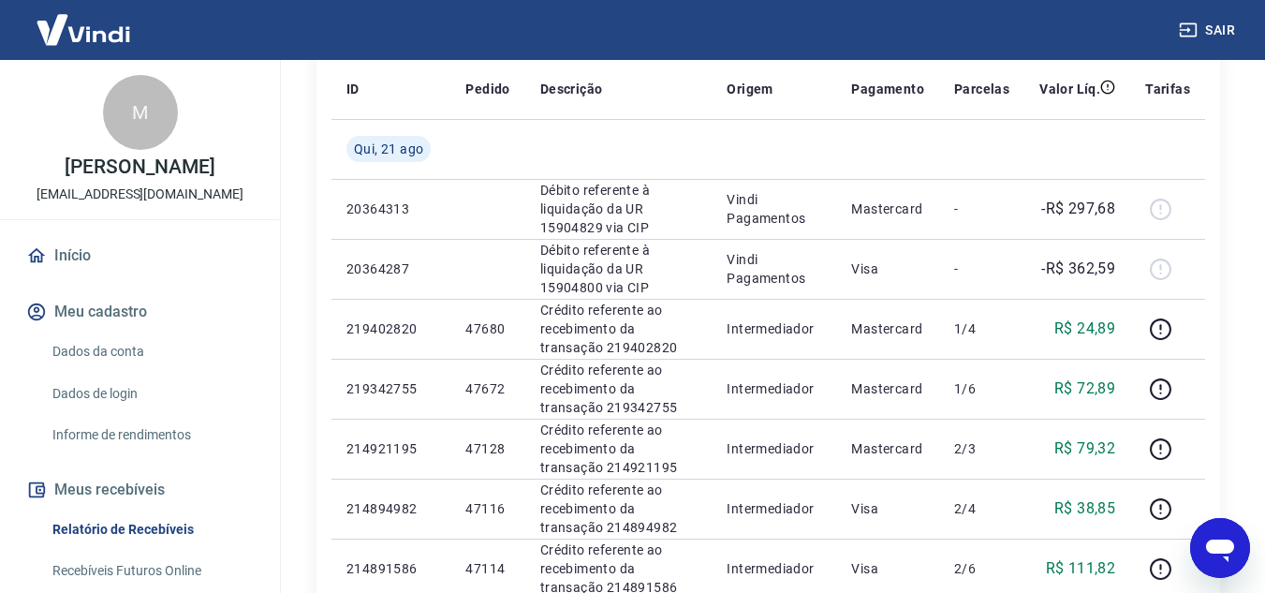
drag, startPoint x: 1222, startPoint y: 549, endPoint x: 2413, endPoint y: 1068, distance: 1298.5
click at [1222, 549] on icon "Abrir janela de mensagens" at bounding box center [1220, 550] width 28 height 22
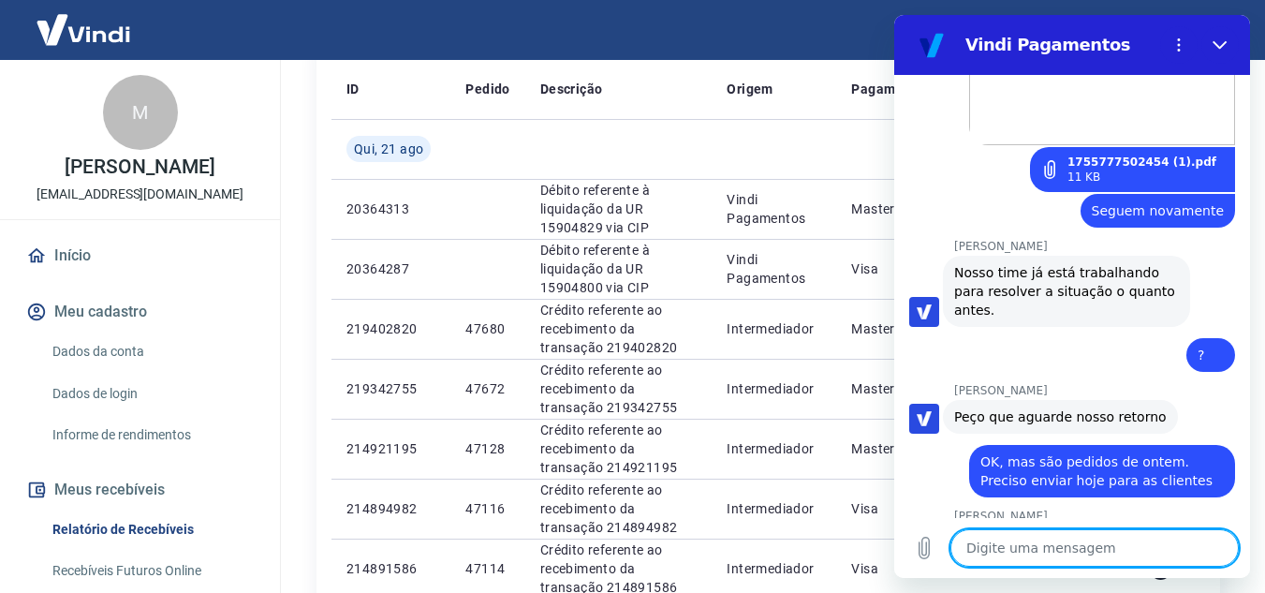
scroll to position [3390, 0]
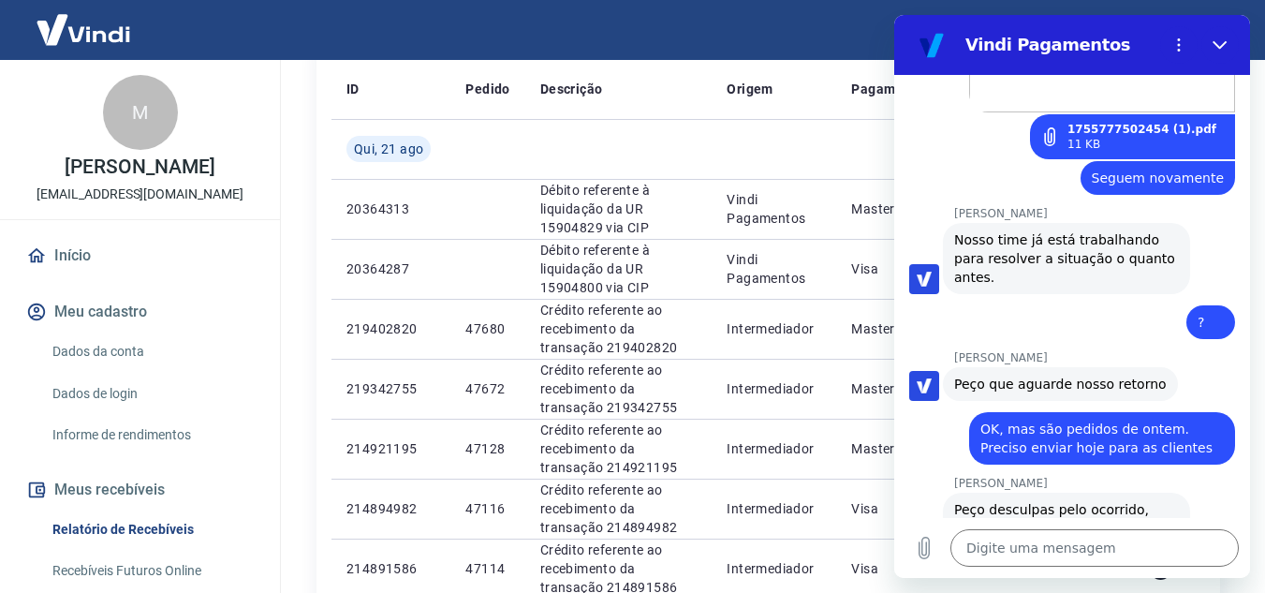
type textarea "x"
